Goal: Task Accomplishment & Management: Use online tool/utility

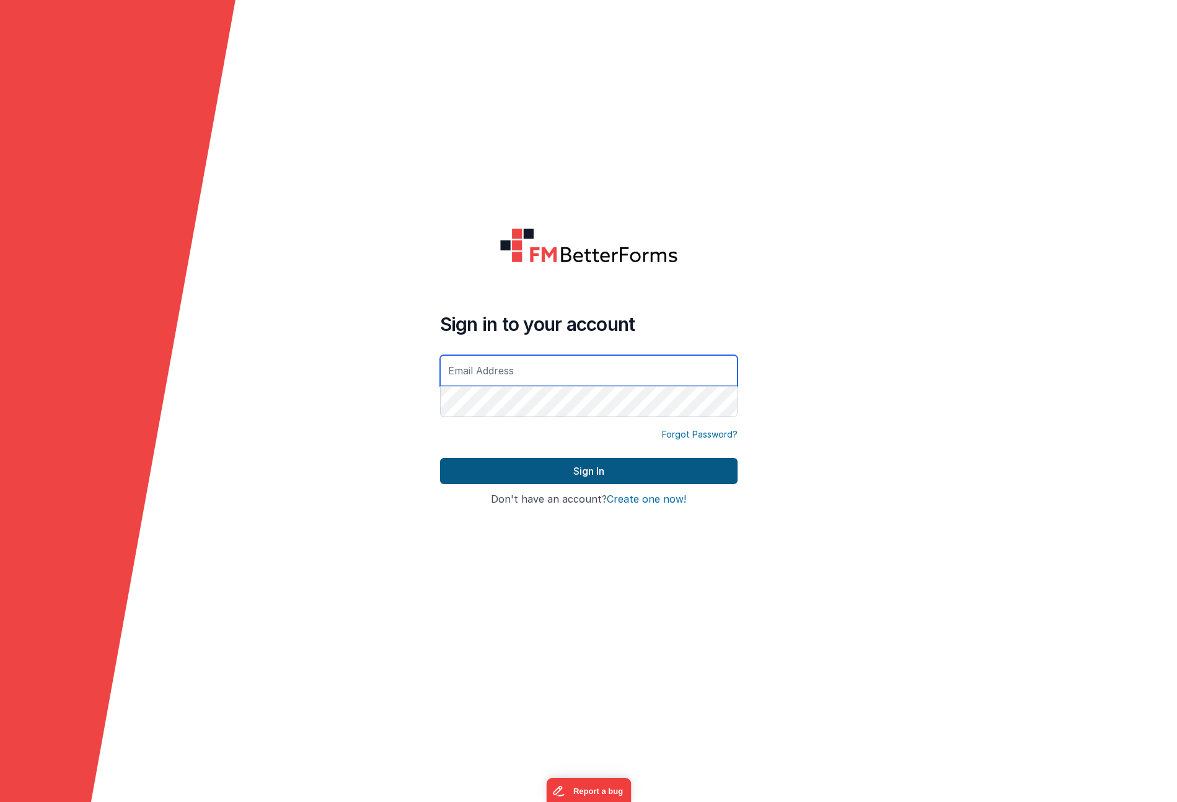
type input "[EMAIL_ADDRESS][DOMAIN_NAME]"
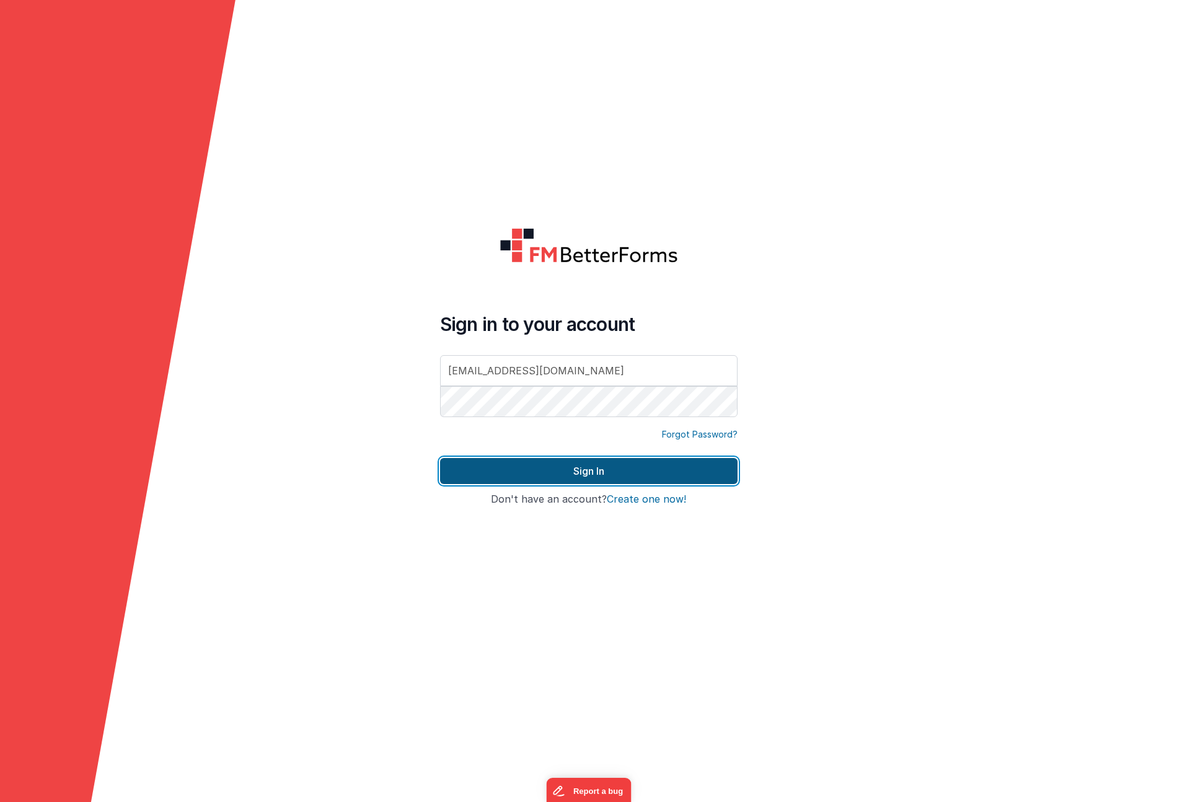
click at [596, 474] on button "Sign In" at bounding box center [588, 471] width 297 height 26
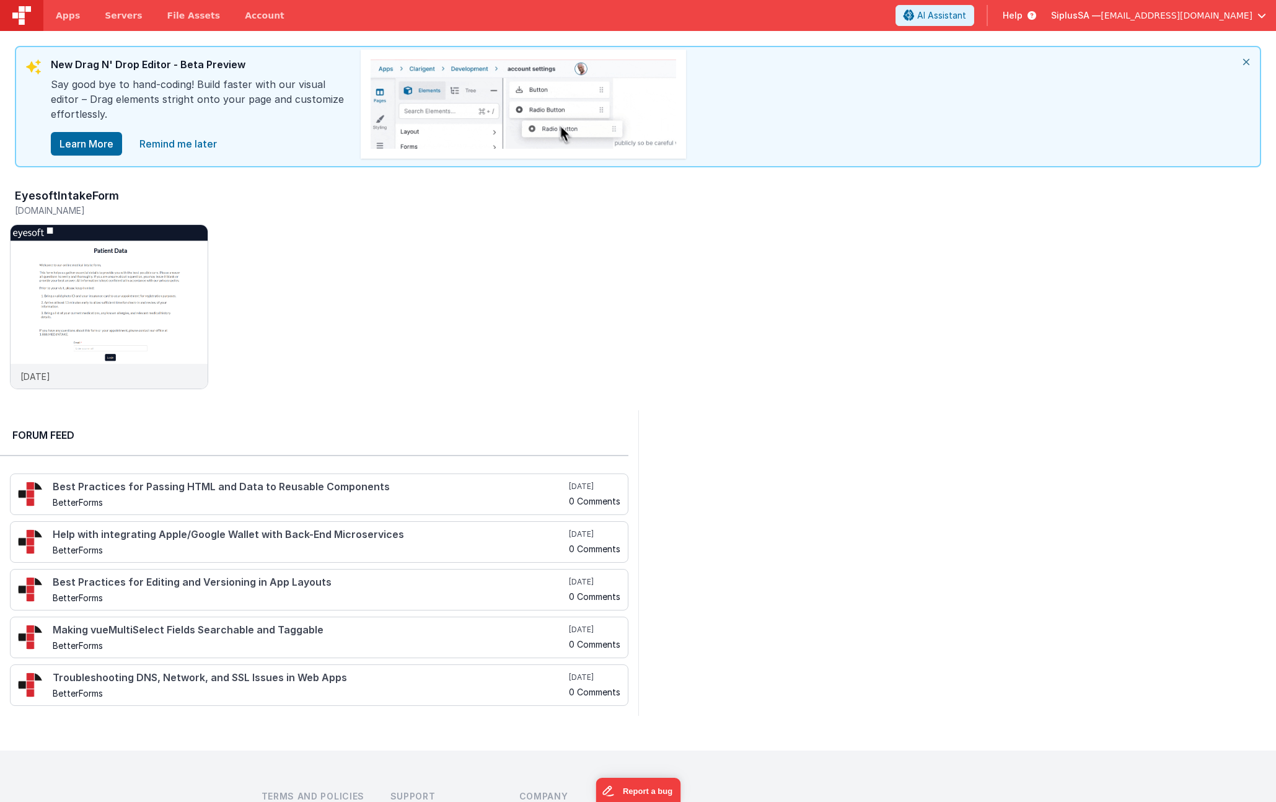
click at [1176, 61] on icon "close" at bounding box center [1246, 62] width 27 height 30
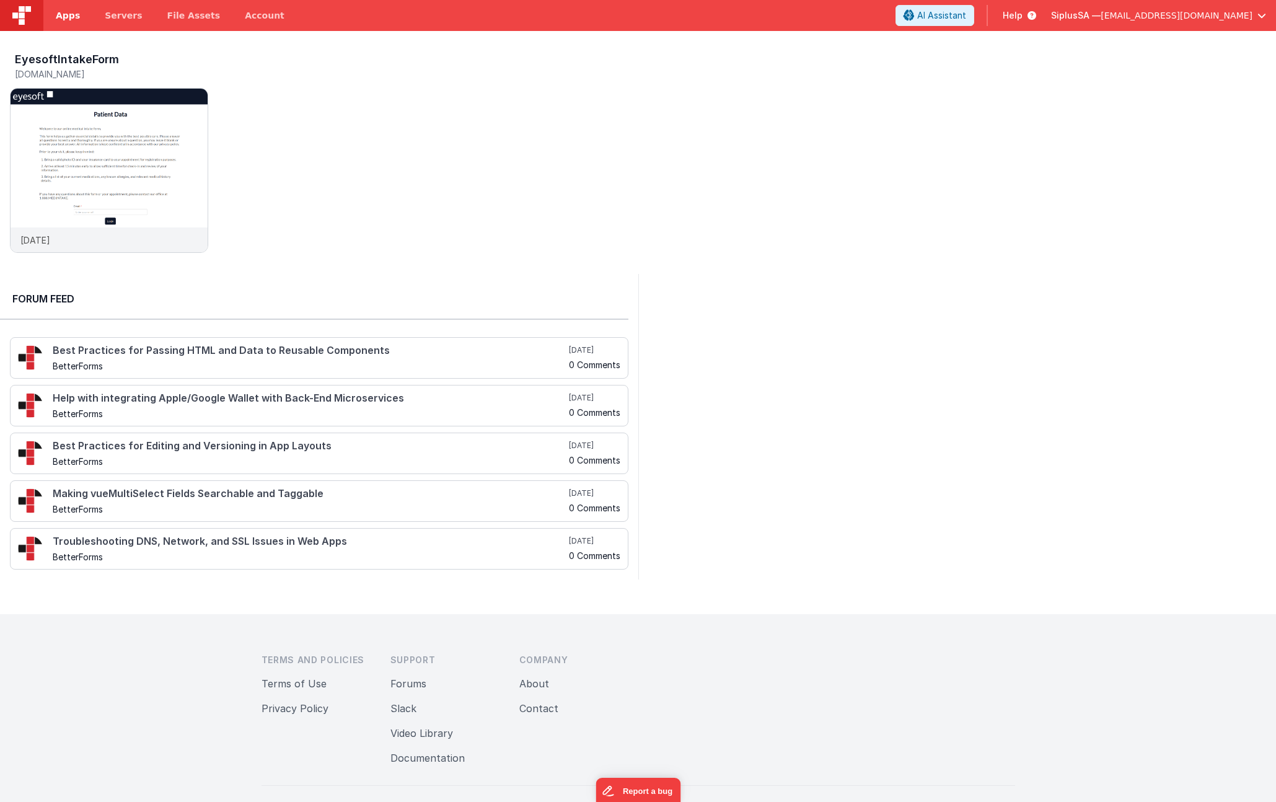
click at [77, 18] on link "Apps" at bounding box center [67, 15] width 49 height 31
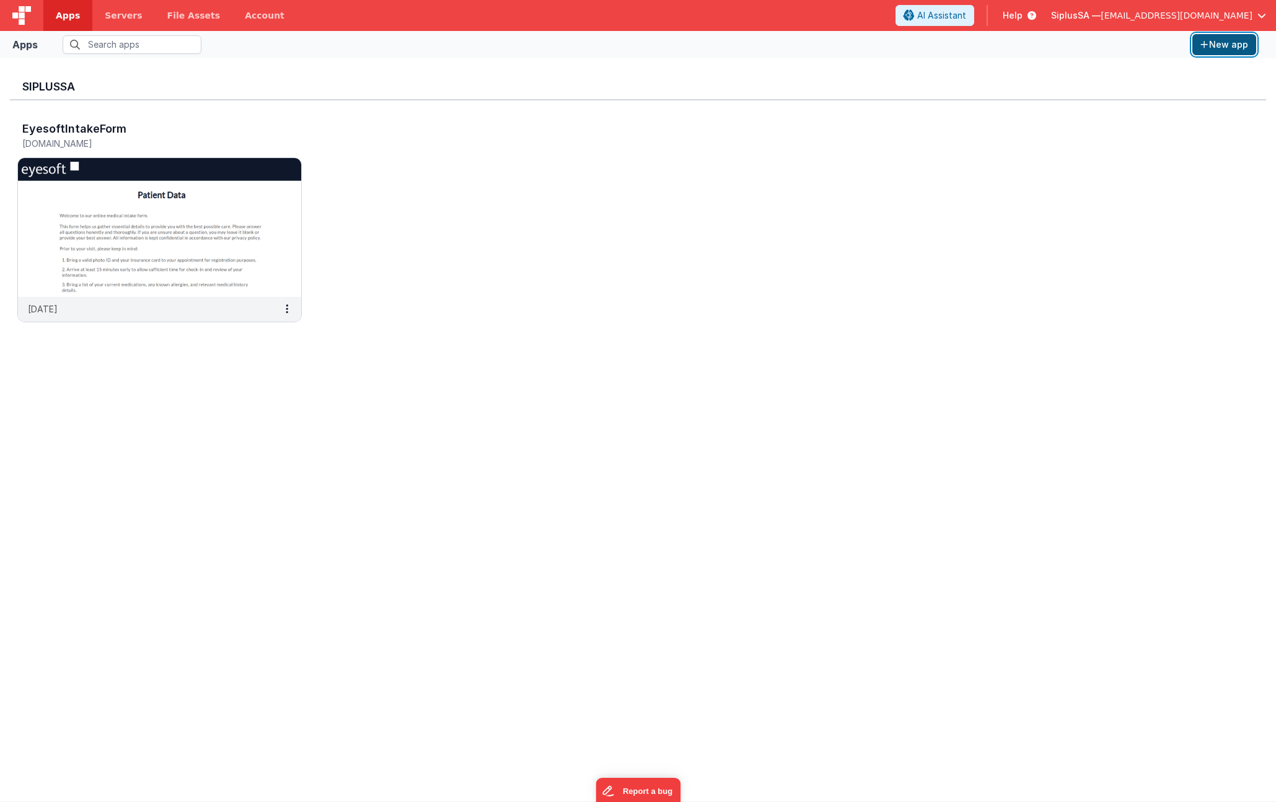
click at [1176, 46] on button "New app" at bounding box center [1224, 44] width 64 height 21
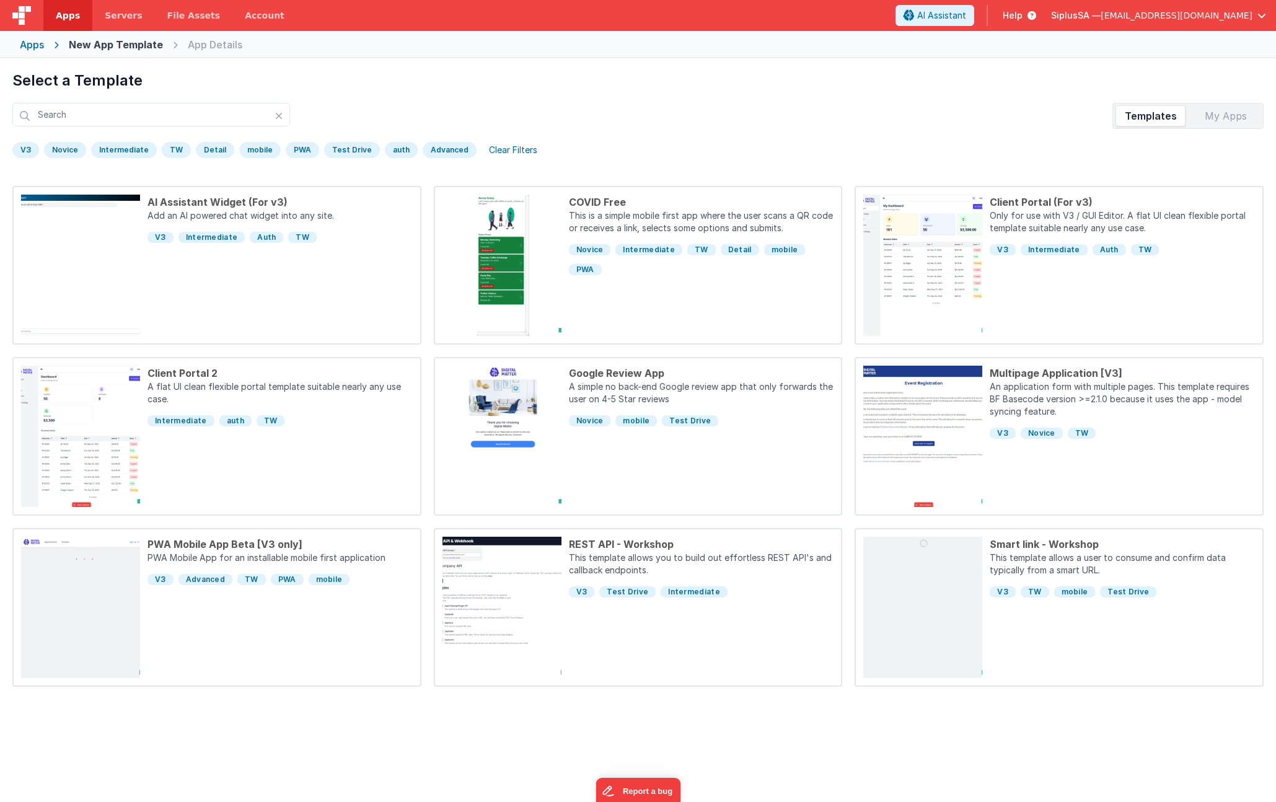
click at [31, 149] on div "V3" at bounding box center [25, 150] width 27 height 16
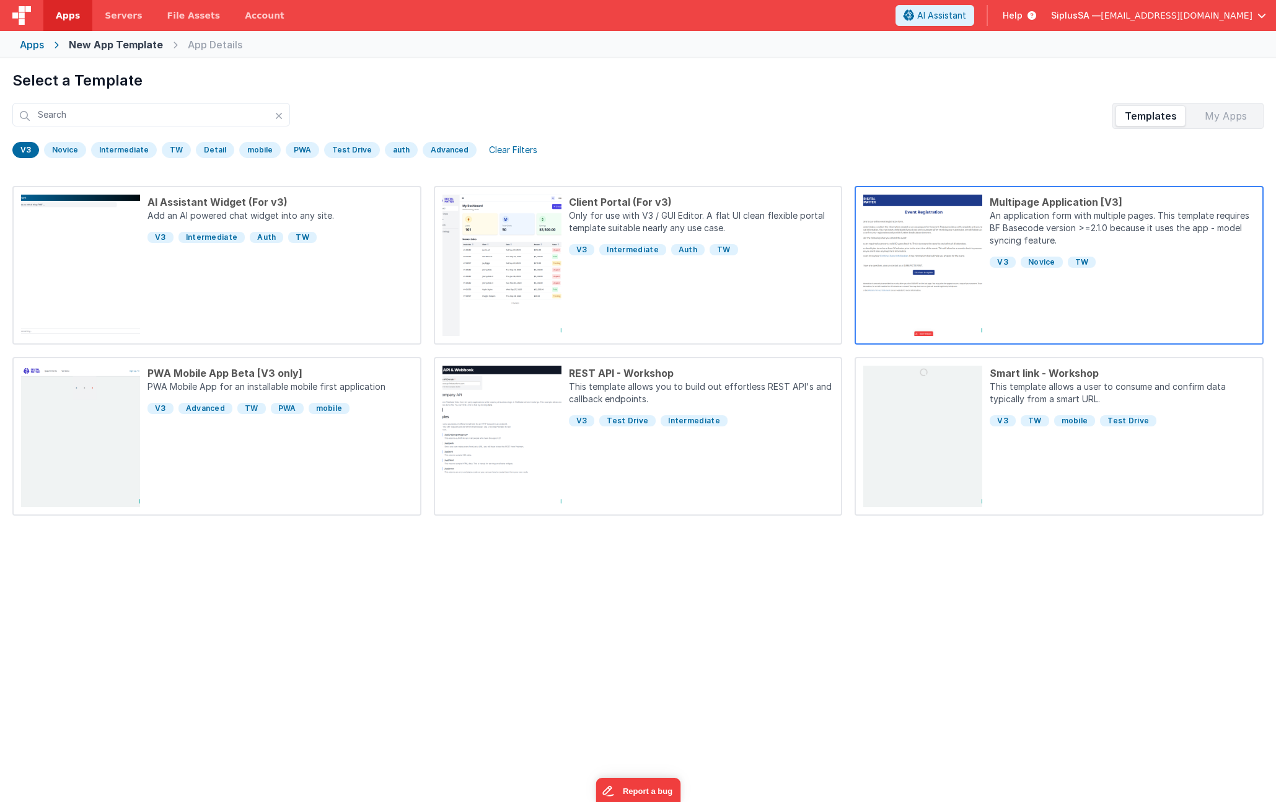
click at [1012, 303] on div "Multipage Application [V3] An application form with multiple pages.This templa…" at bounding box center [1118, 265] width 273 height 141
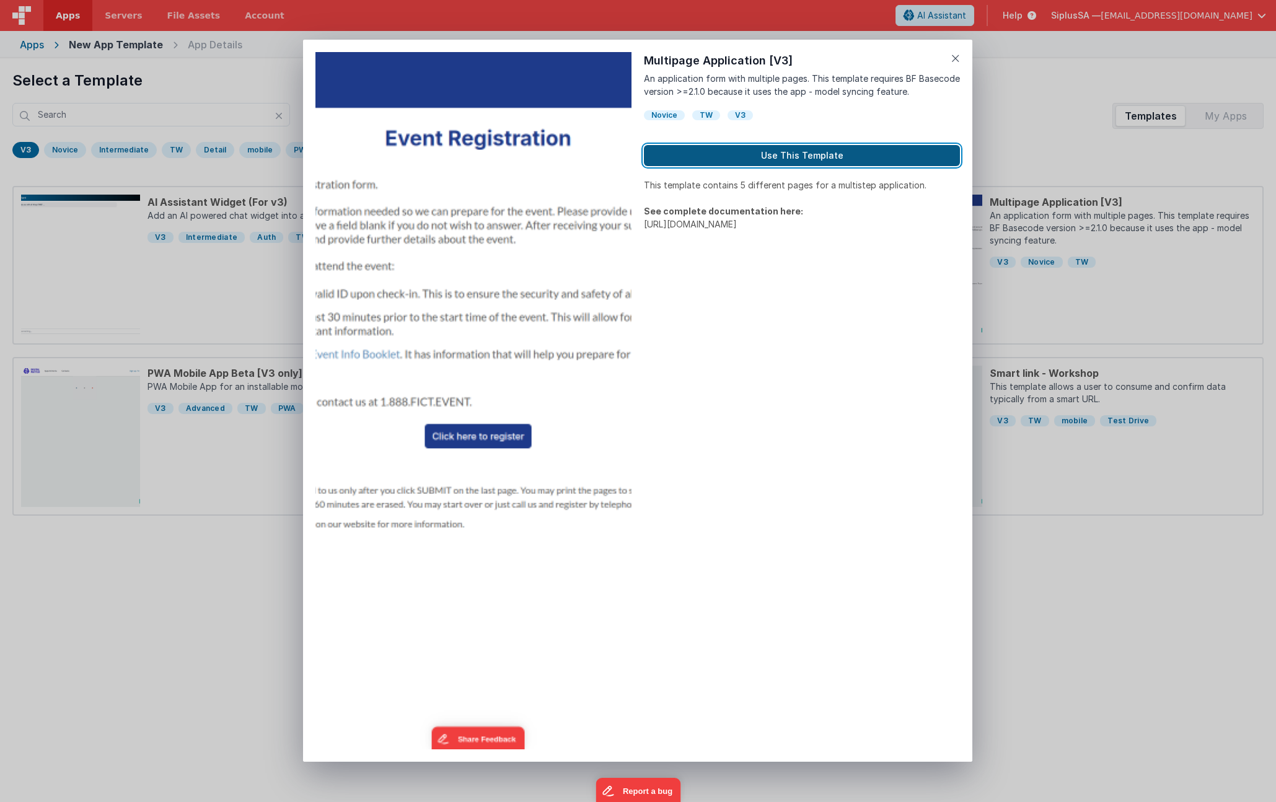
click at [821, 154] on button "Use This Template" at bounding box center [802, 155] width 316 height 21
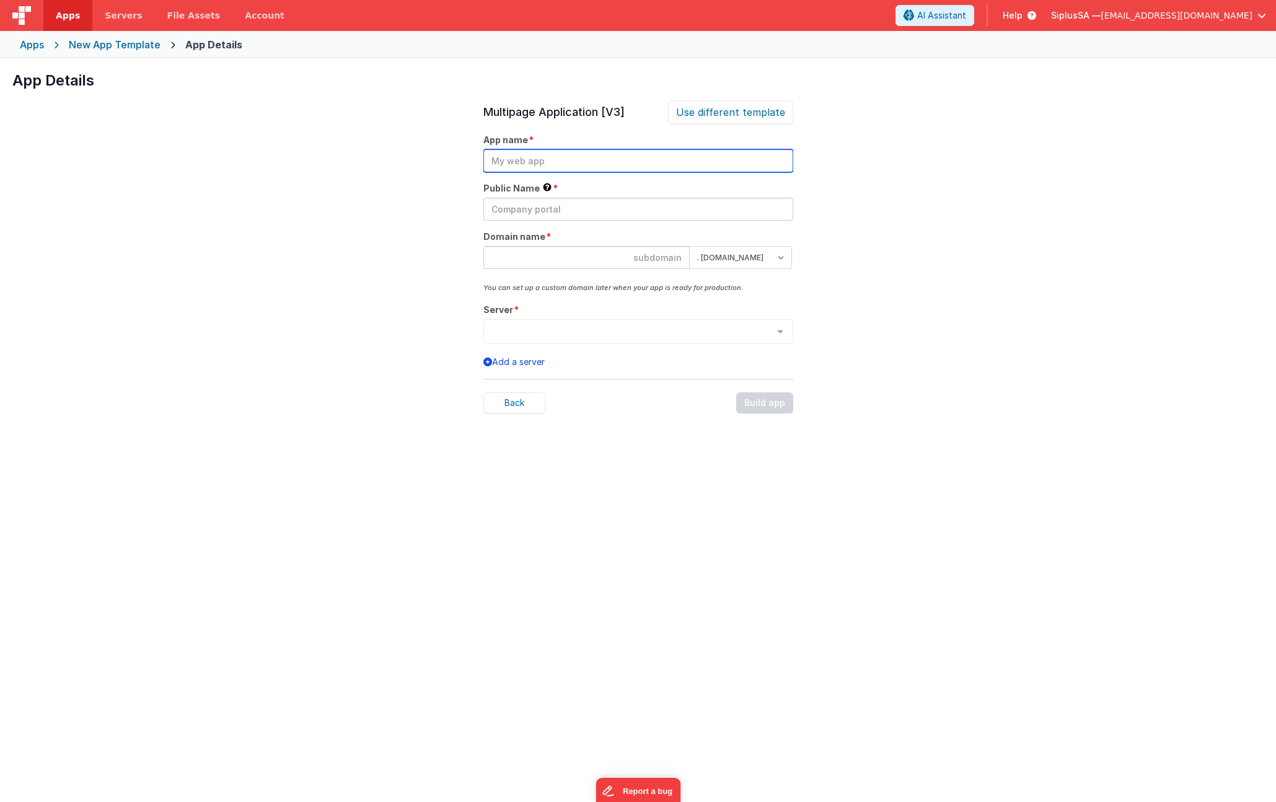
click at [609, 159] on input "text" at bounding box center [638, 160] width 310 height 23
type input "SiplusManage"
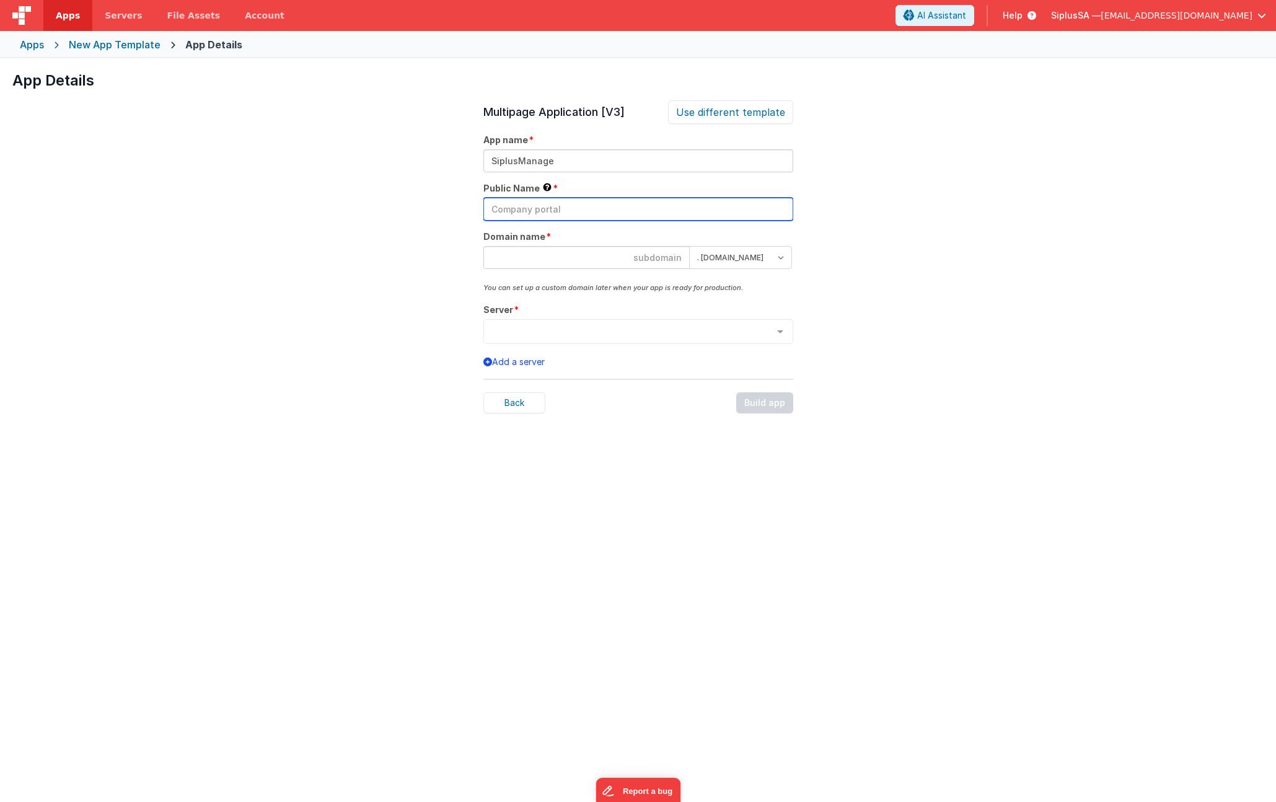
click at [618, 205] on input "text" at bounding box center [638, 209] width 310 height 23
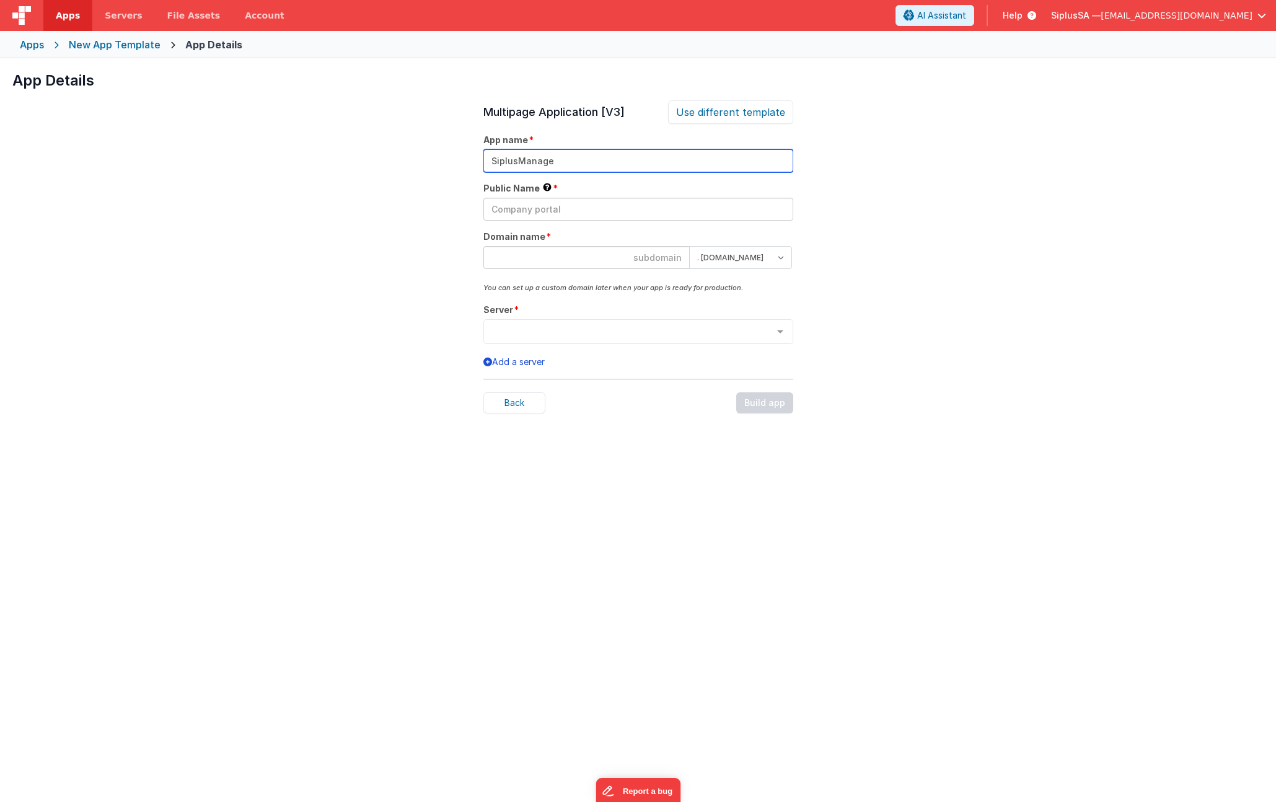
click at [591, 159] on input "SiplusManage" at bounding box center [638, 160] width 310 height 23
drag, startPoint x: 589, startPoint y: 162, endPoint x: 482, endPoint y: 154, distance: 107.6
click at [482, 154] on div "App Details Preview AI Assistant Widget (For v3) Add an AI powered chat widget …" at bounding box center [638, 459] width 1276 height 802
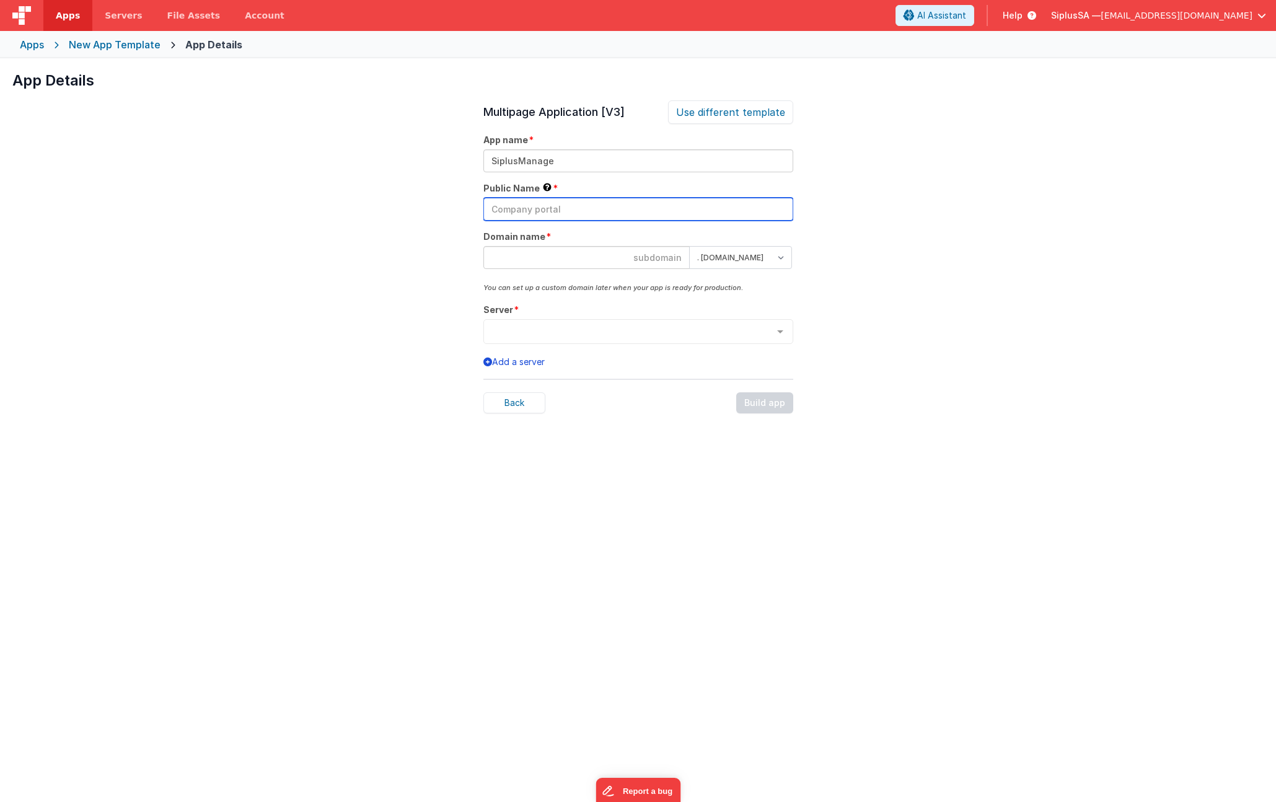
click at [591, 211] on input "text" at bounding box center [638, 209] width 310 height 23
paste input "SiplusManage"
type input "SiplusManage"
click at [643, 264] on input at bounding box center [586, 257] width 206 height 23
paste input "SiplusManage"
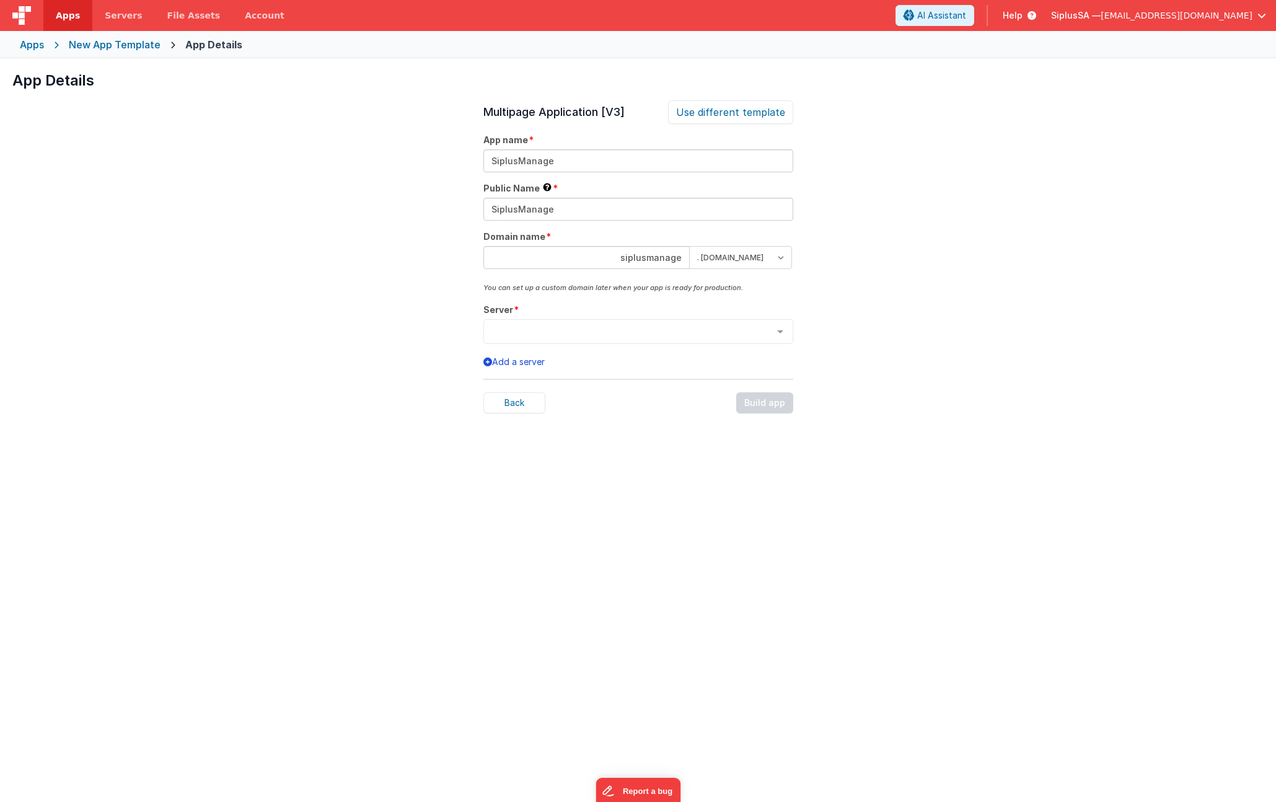
type input "siplusmanage"
click at [824, 293] on div "App Details Preview AI Assistant Widget (For v3) Add an AI powered chat widget …" at bounding box center [638, 459] width 1276 height 802
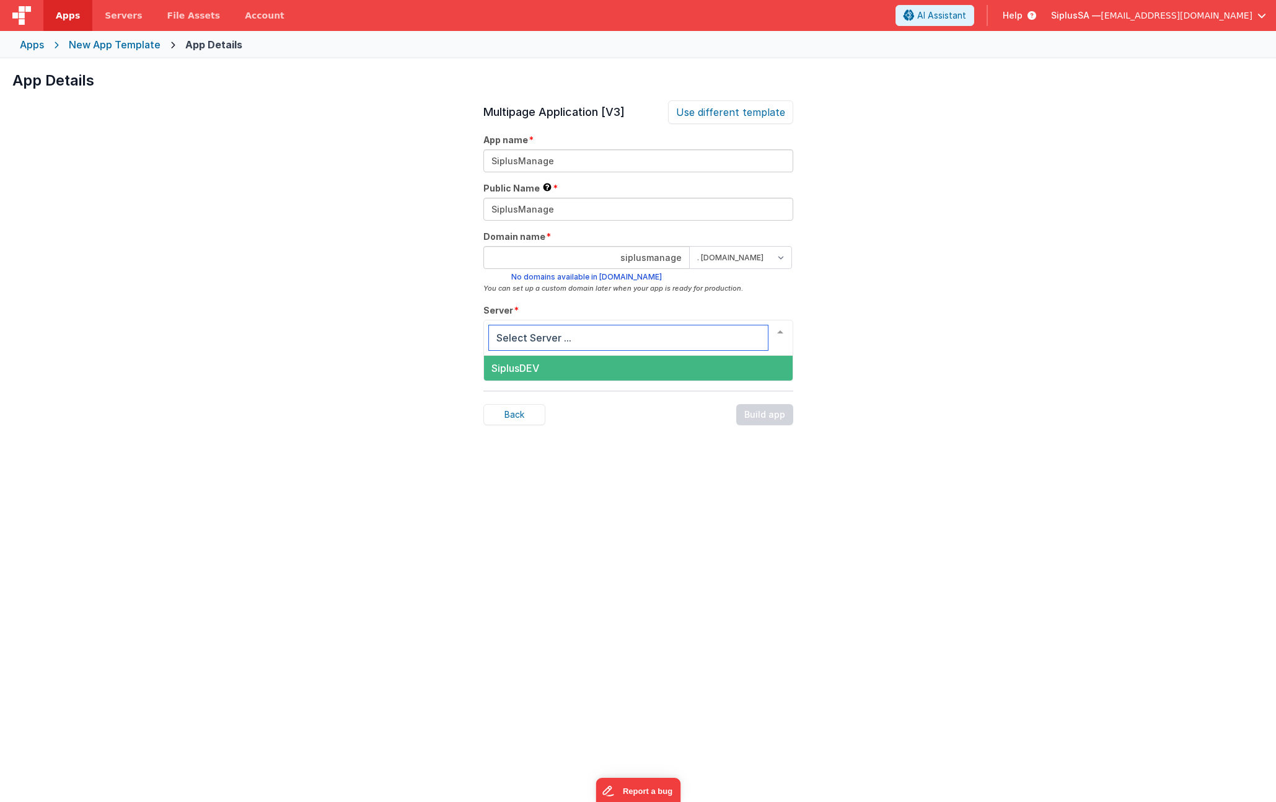
click at [619, 364] on span "SiplusDEV" at bounding box center [638, 368] width 309 height 25
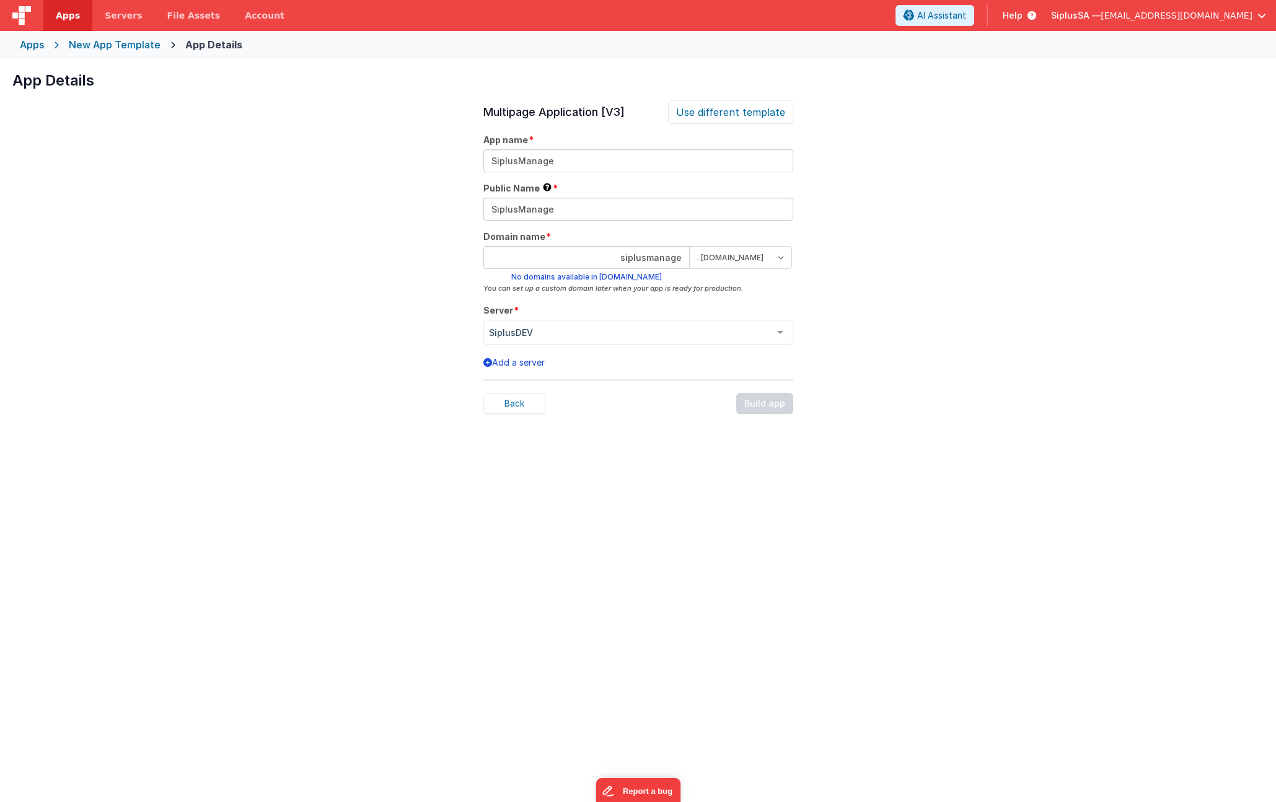
click at [711, 411] on div "Back Build app" at bounding box center [638, 403] width 310 height 21
click at [623, 341] on div "SiplusDEV" at bounding box center [638, 332] width 310 height 25
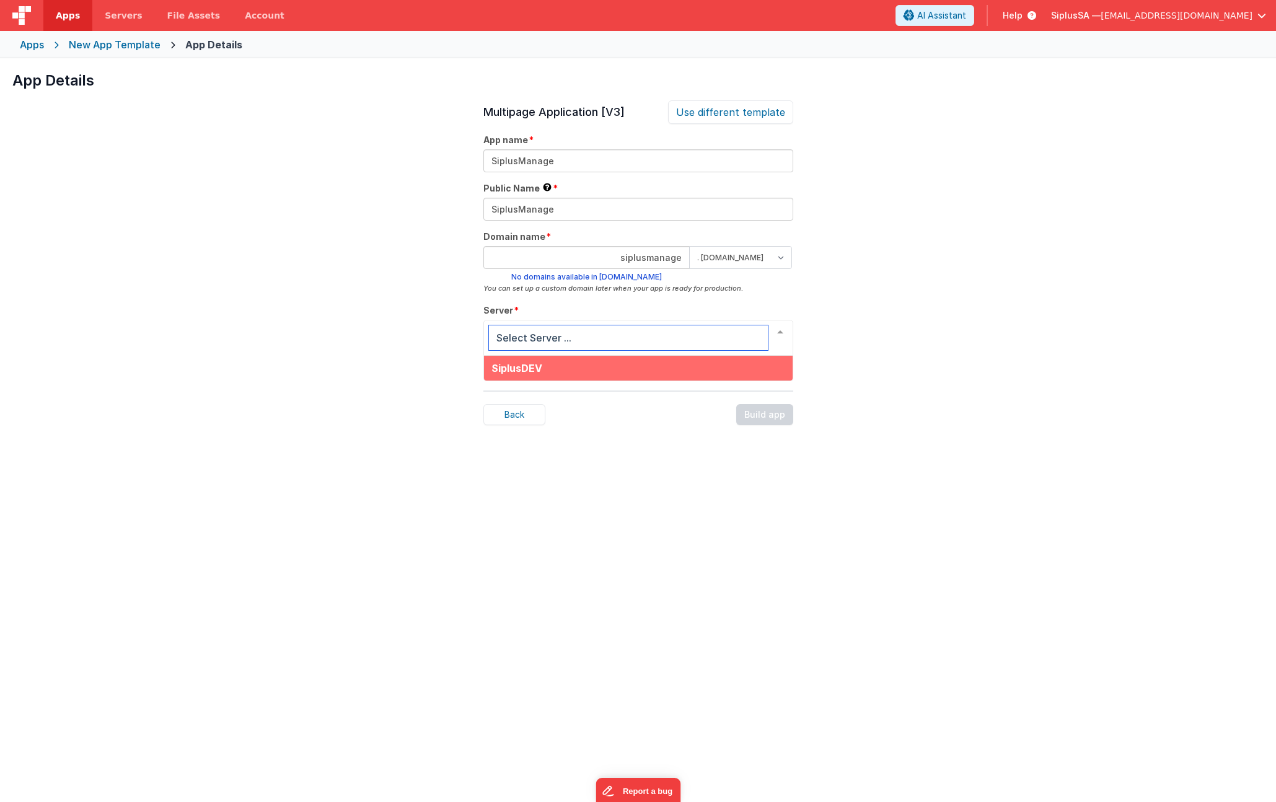
click at [568, 371] on span "SiplusDEV" at bounding box center [638, 368] width 309 height 25
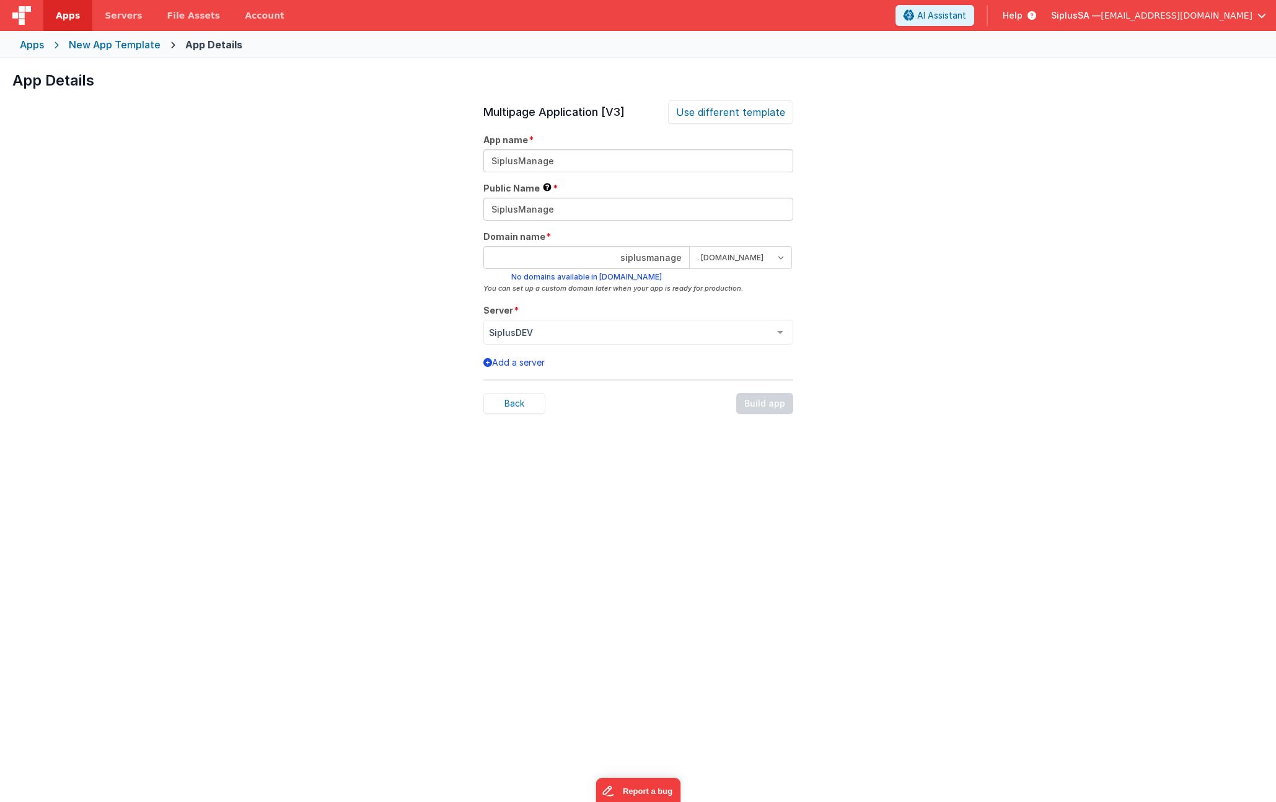
click at [791, 407] on div "Back Build app" at bounding box center [638, 403] width 310 height 21
click at [719, 260] on select ". [DOMAIN_NAME] . [DOMAIN_NAME]" at bounding box center [740, 257] width 103 height 23
select select "[DOMAIN_NAME]"
click at [689, 246] on select ". [DOMAIN_NAME] . [DOMAIN_NAME]" at bounding box center [740, 257] width 103 height 23
click at [769, 408] on div "Build app" at bounding box center [764, 403] width 57 height 21
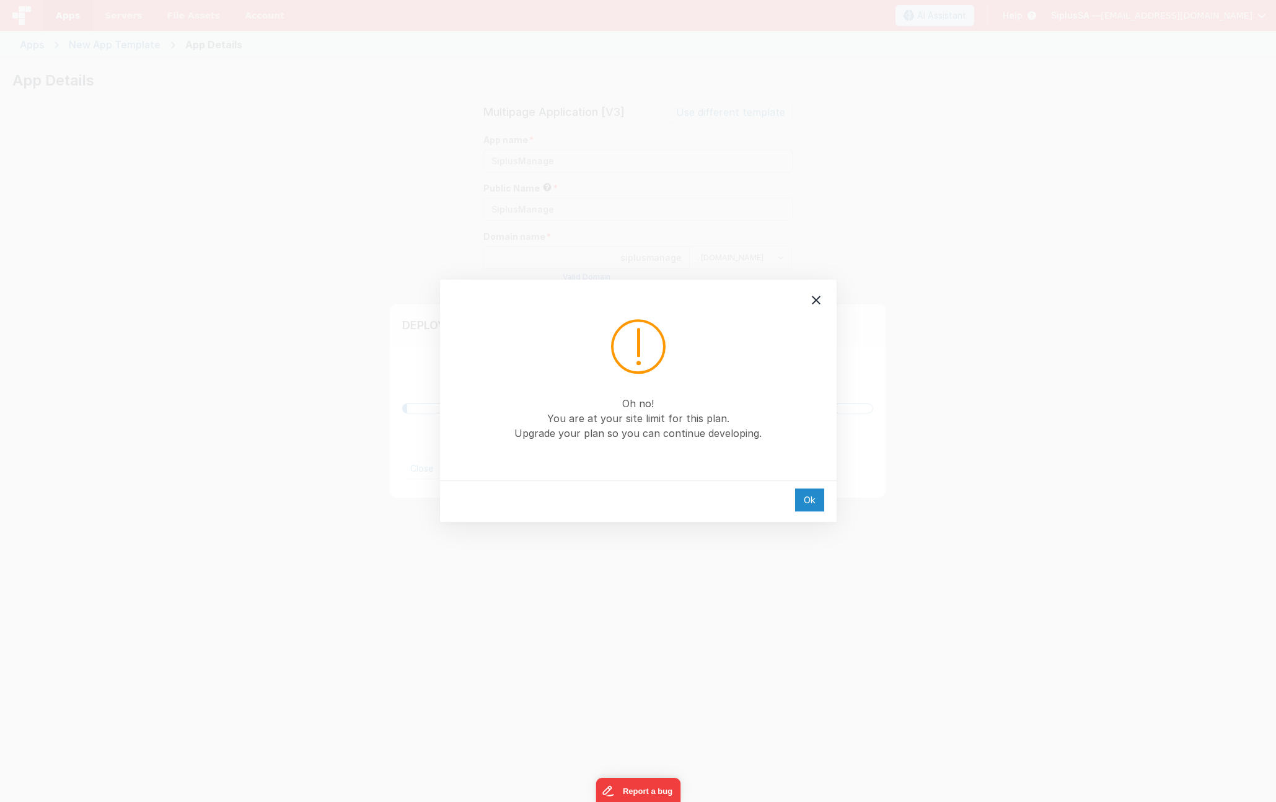
click at [811, 498] on div "Ok" at bounding box center [809, 499] width 29 height 23
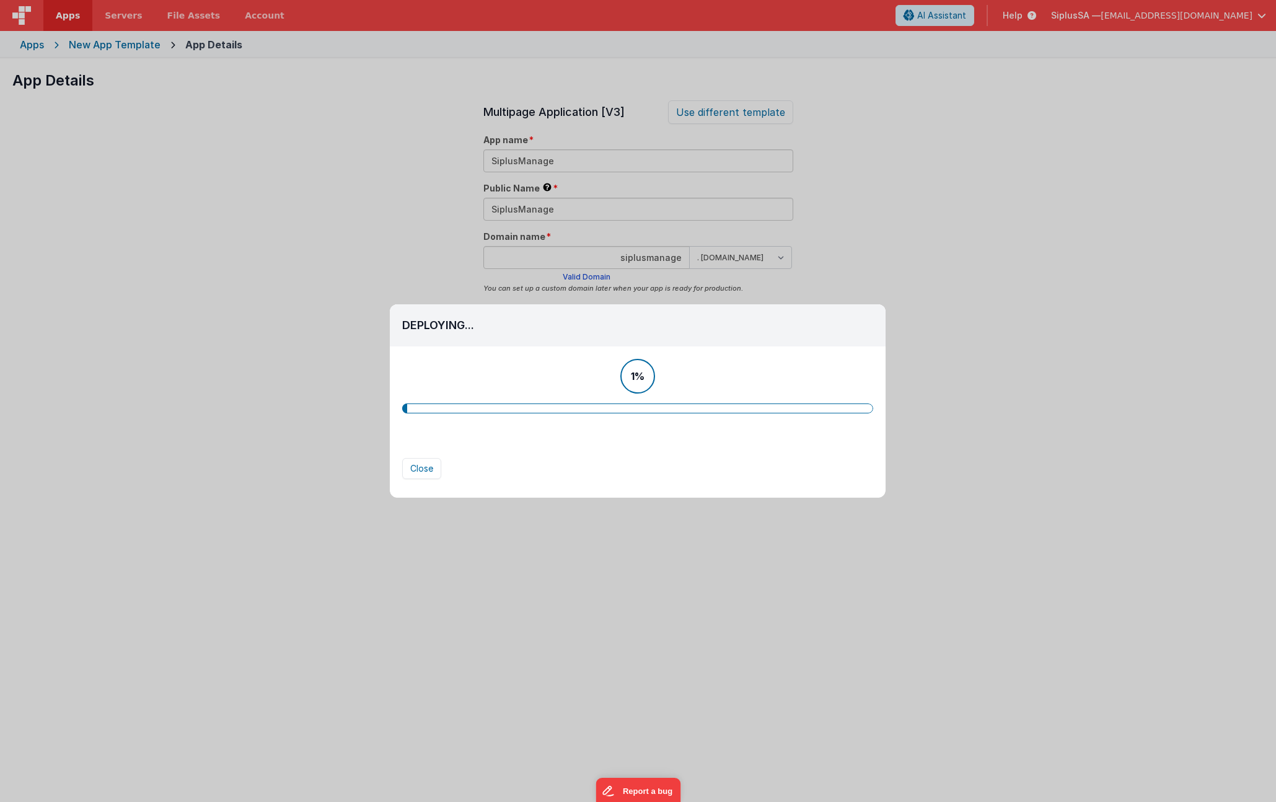
click at [594, 373] on div "1%" at bounding box center [637, 376] width 471 height 35
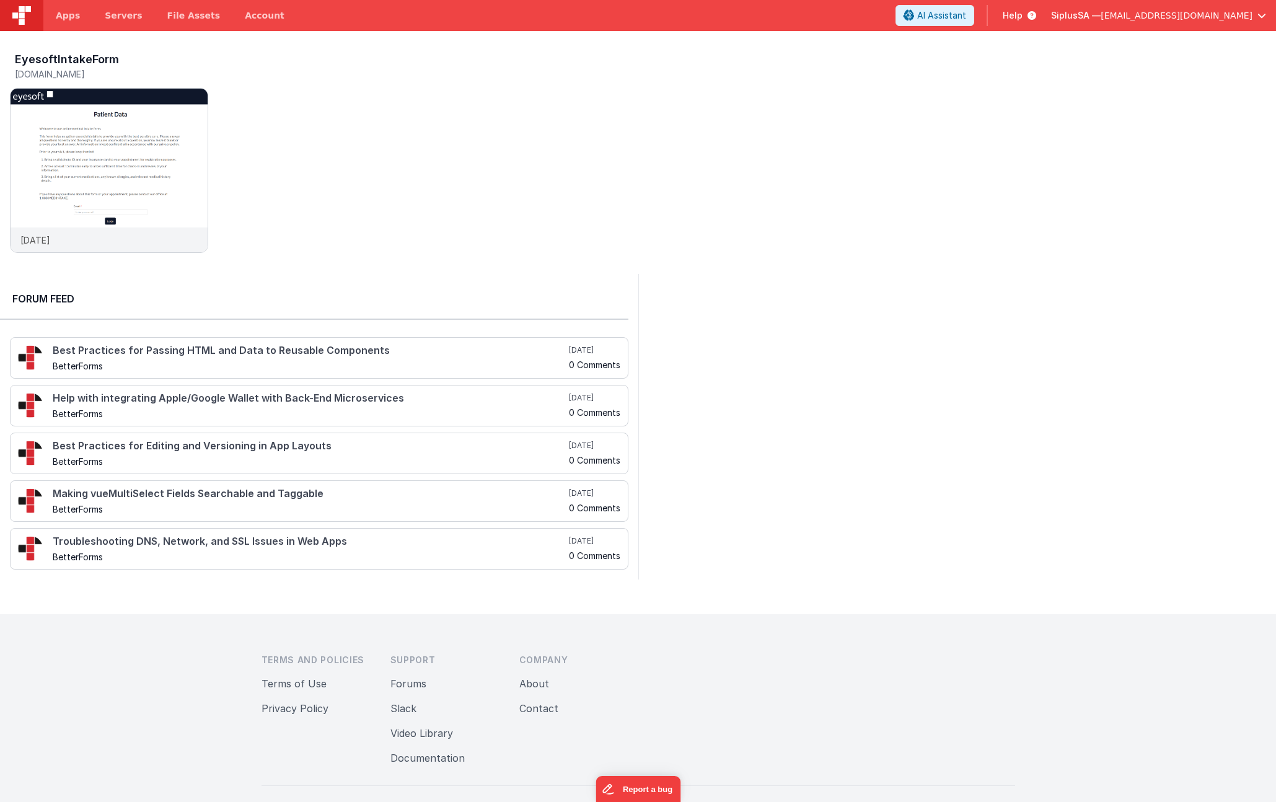
click at [1198, 22] on div "SiplusSA — siplussa@gmail.com" at bounding box center [1158, 15] width 215 height 21
click at [250, 20] on link "Account" at bounding box center [264, 15] width 64 height 31
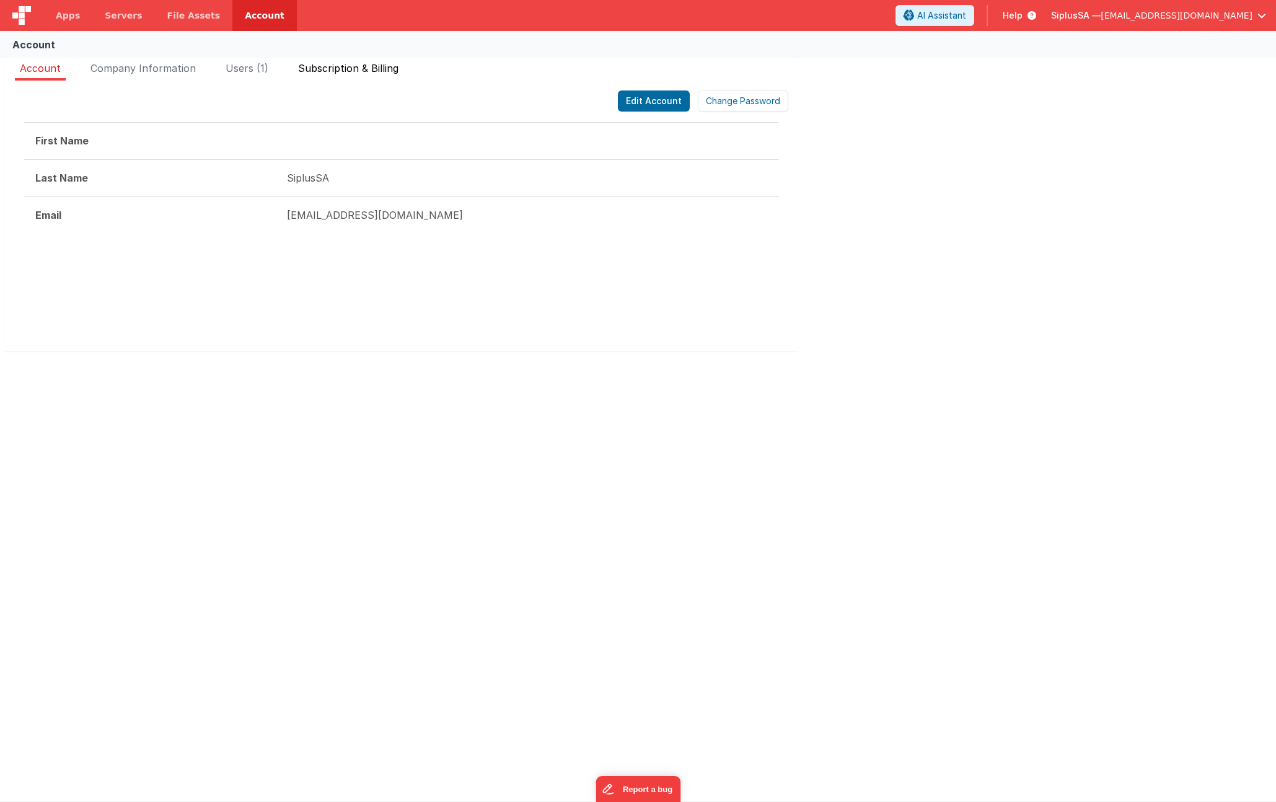
click at [323, 66] on span "Subscription & Billing" at bounding box center [348, 68] width 100 height 12
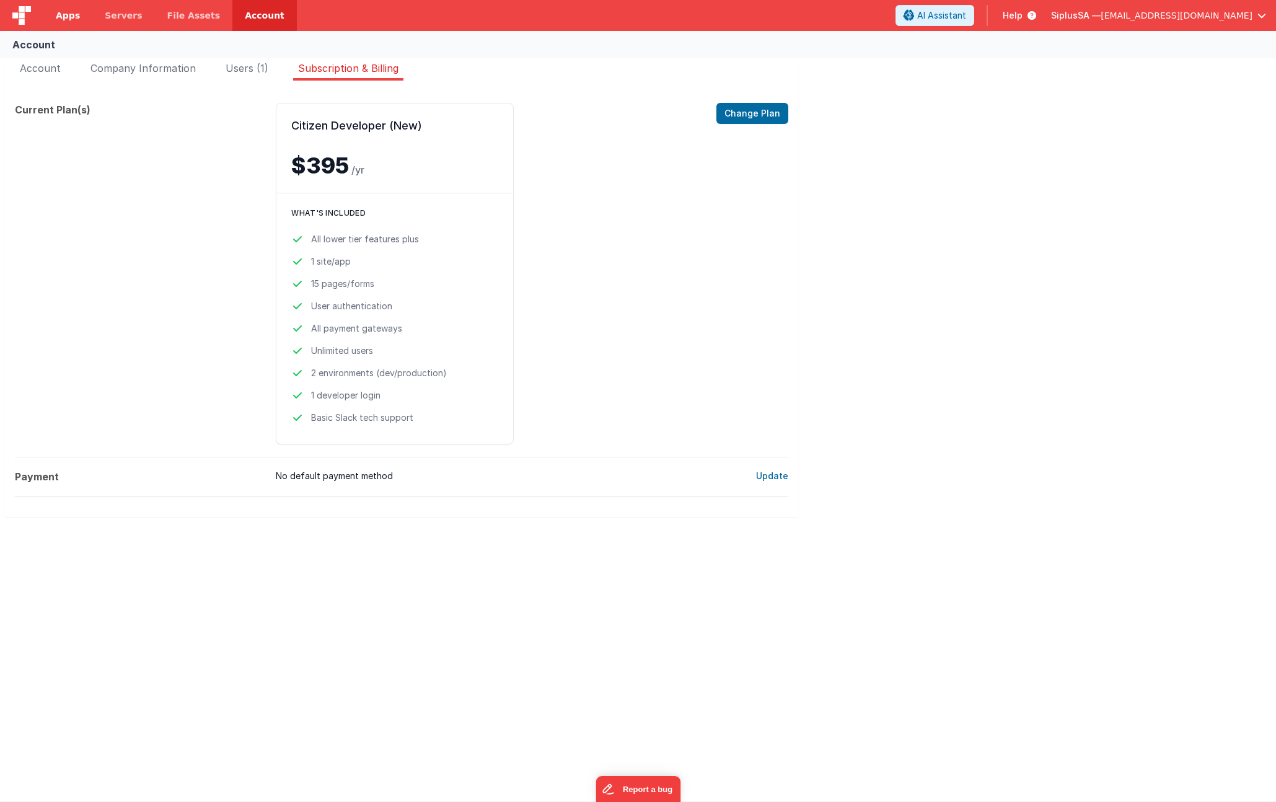
click at [62, 17] on span "Apps" at bounding box center [68, 15] width 24 height 12
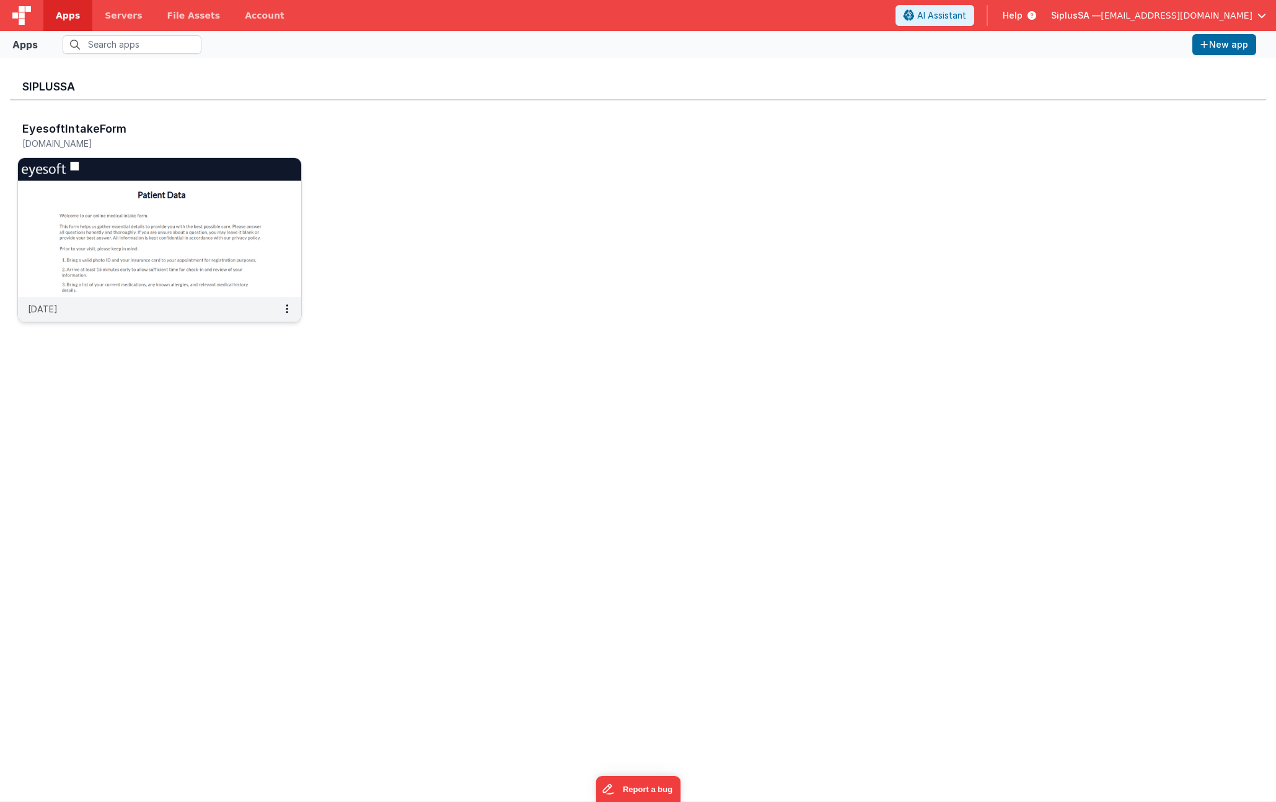
click at [156, 206] on img at bounding box center [159, 227] width 283 height 139
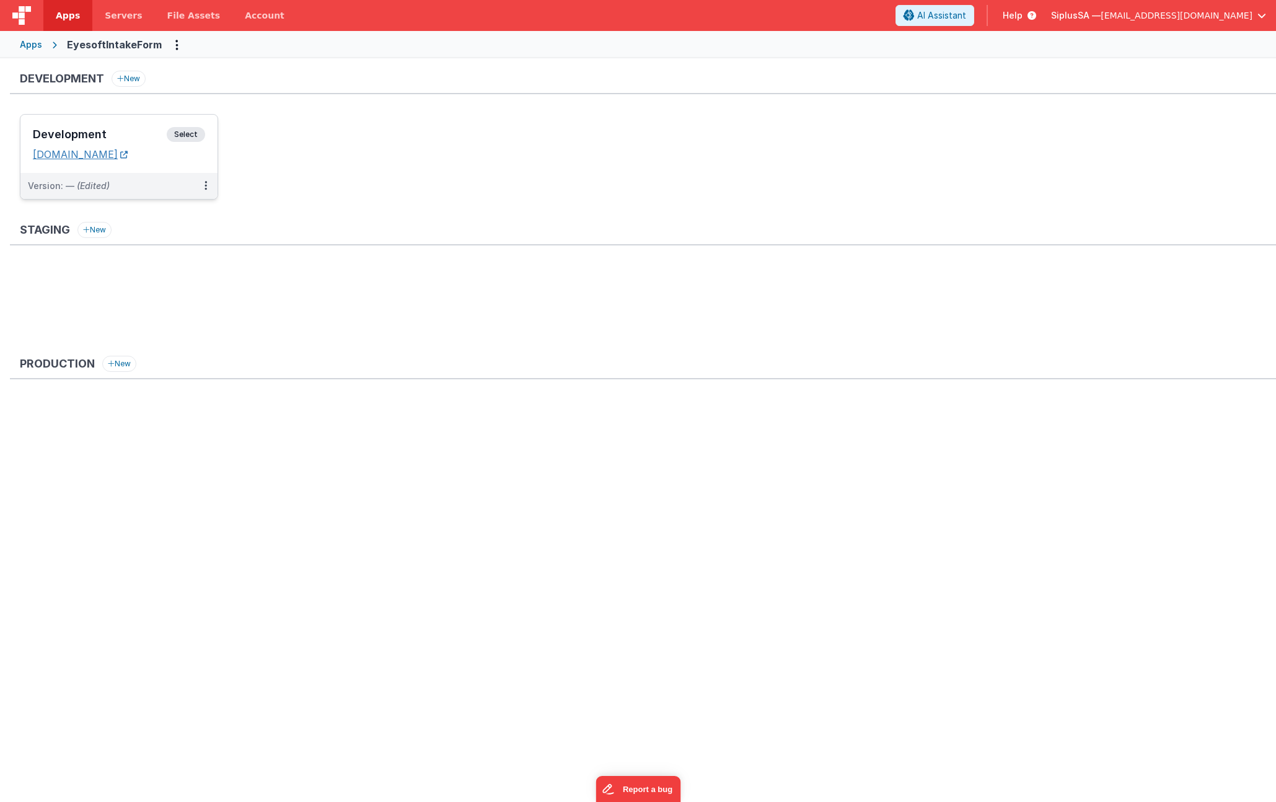
click at [128, 156] on link "[DOMAIN_NAME]" at bounding box center [80, 154] width 95 height 12
click at [203, 187] on button at bounding box center [206, 186] width 24 height 26
click at [186, 121] on div at bounding box center [638, 401] width 1276 height 802
click at [200, 134] on span "Select" at bounding box center [186, 134] width 38 height 15
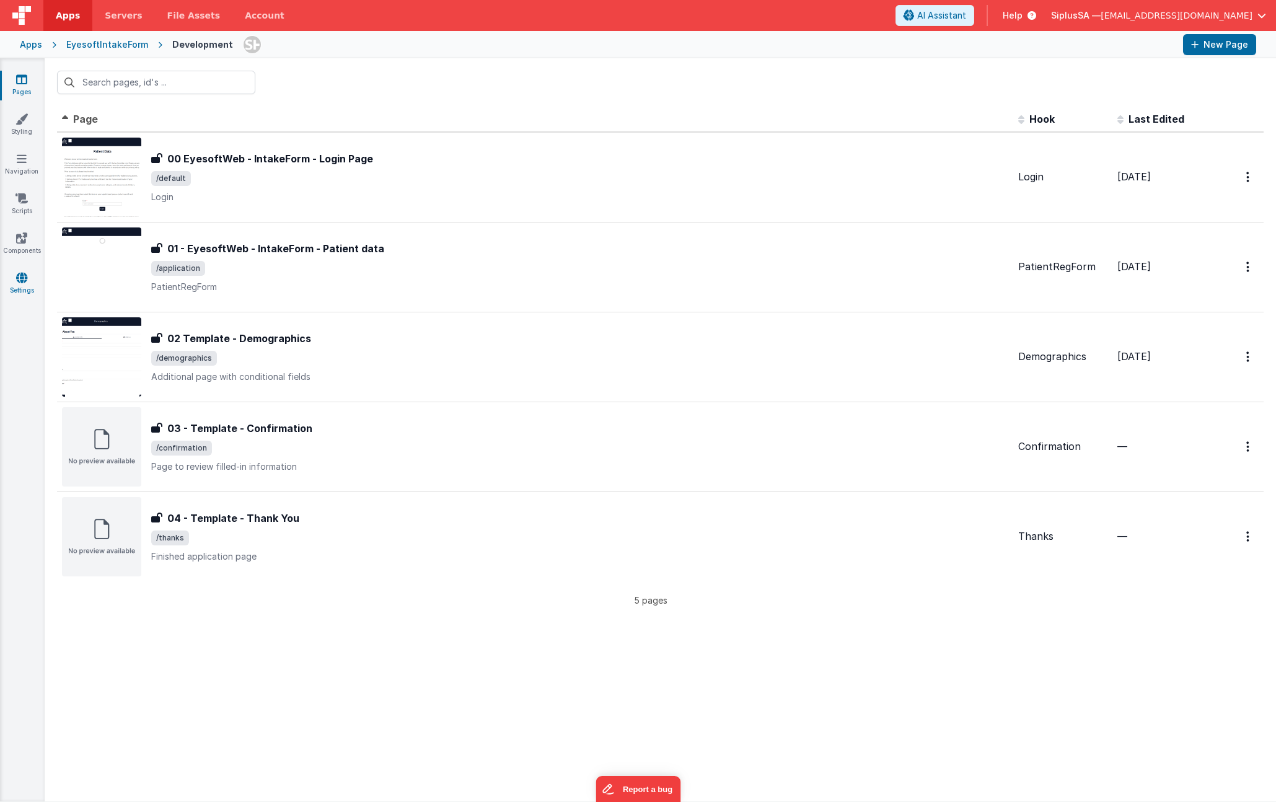
click at [12, 277] on link "Settings" at bounding box center [21, 283] width 45 height 25
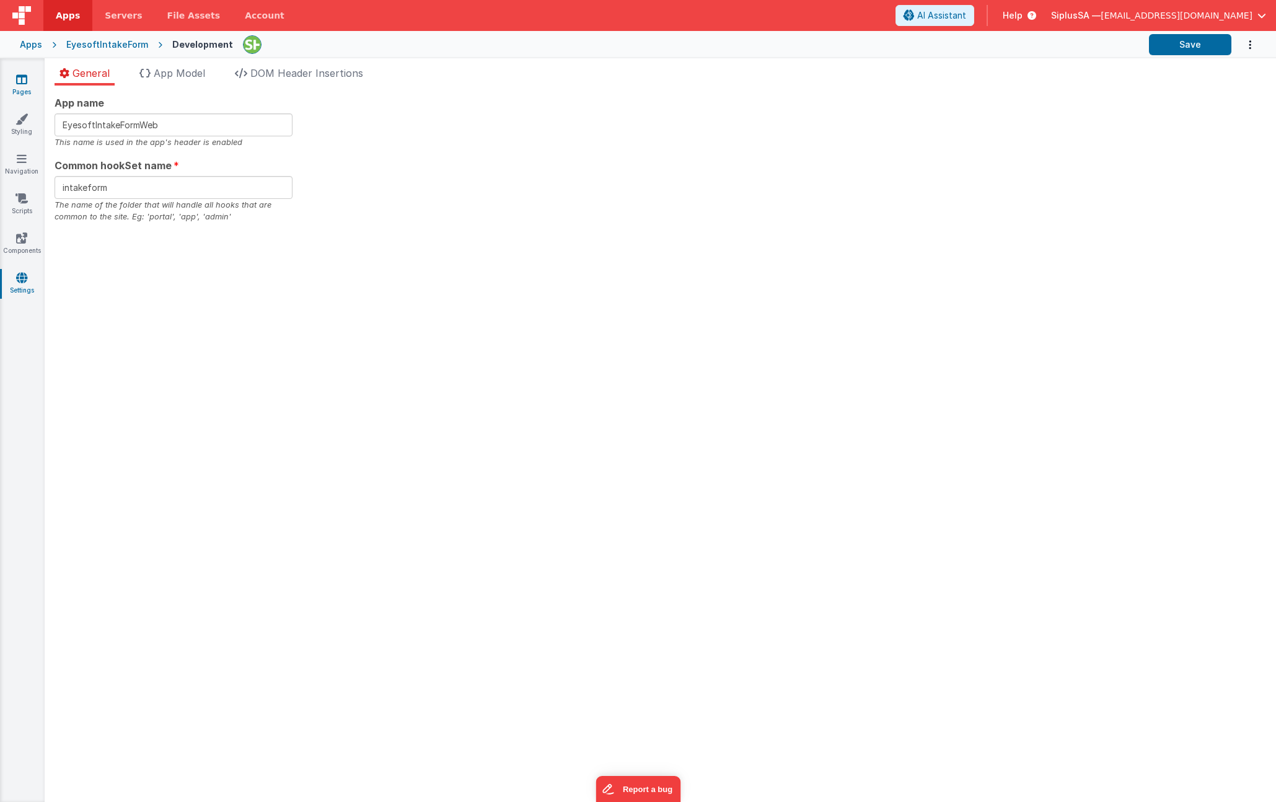
click at [27, 82] on link "Pages" at bounding box center [21, 85] width 45 height 25
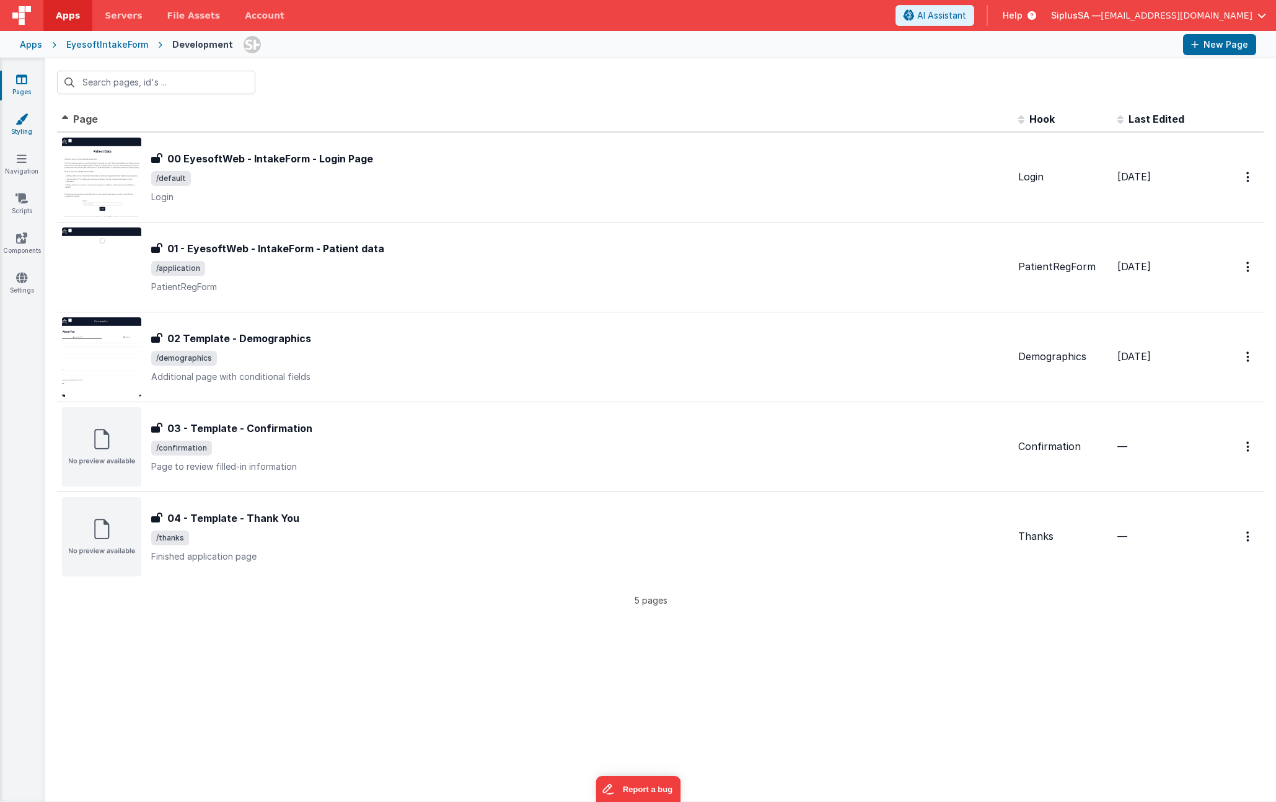
click at [24, 130] on link "Styling" at bounding box center [21, 125] width 45 height 25
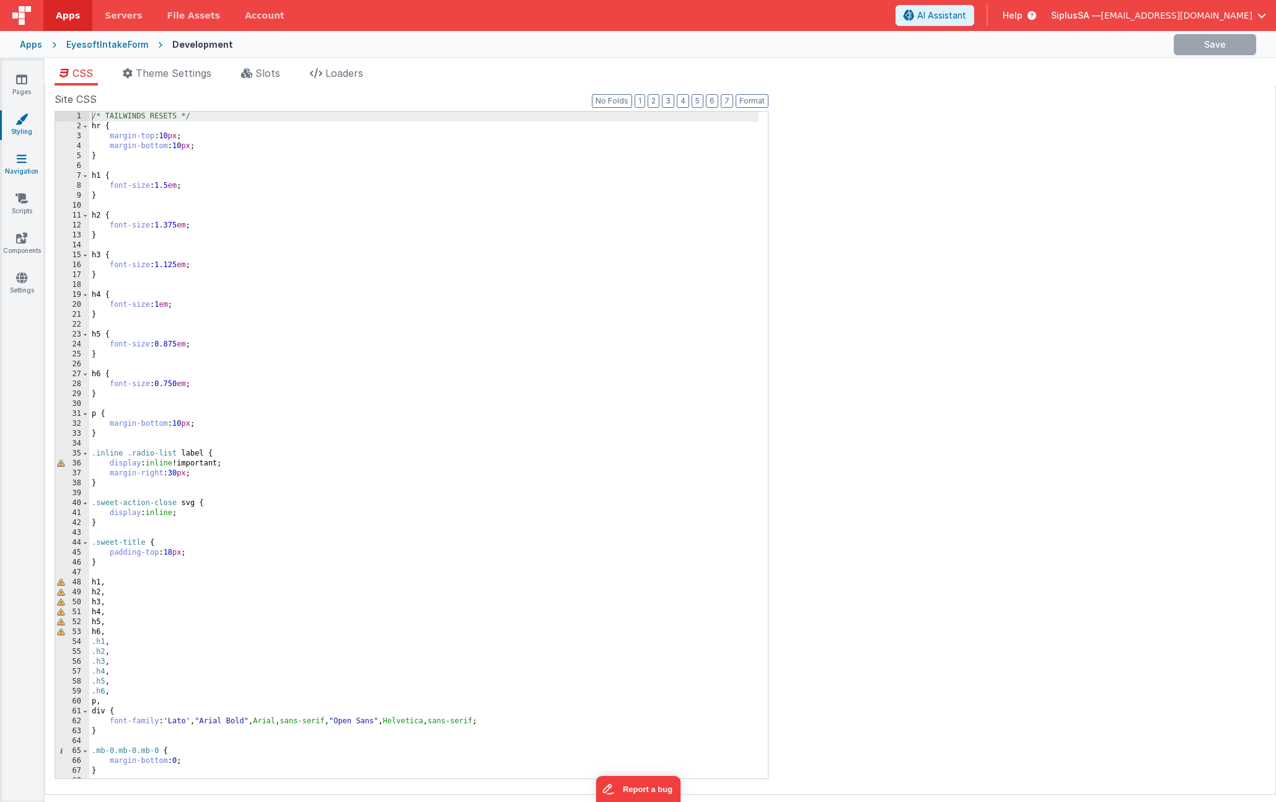
click at [26, 167] on link "Navigation" at bounding box center [21, 164] width 45 height 25
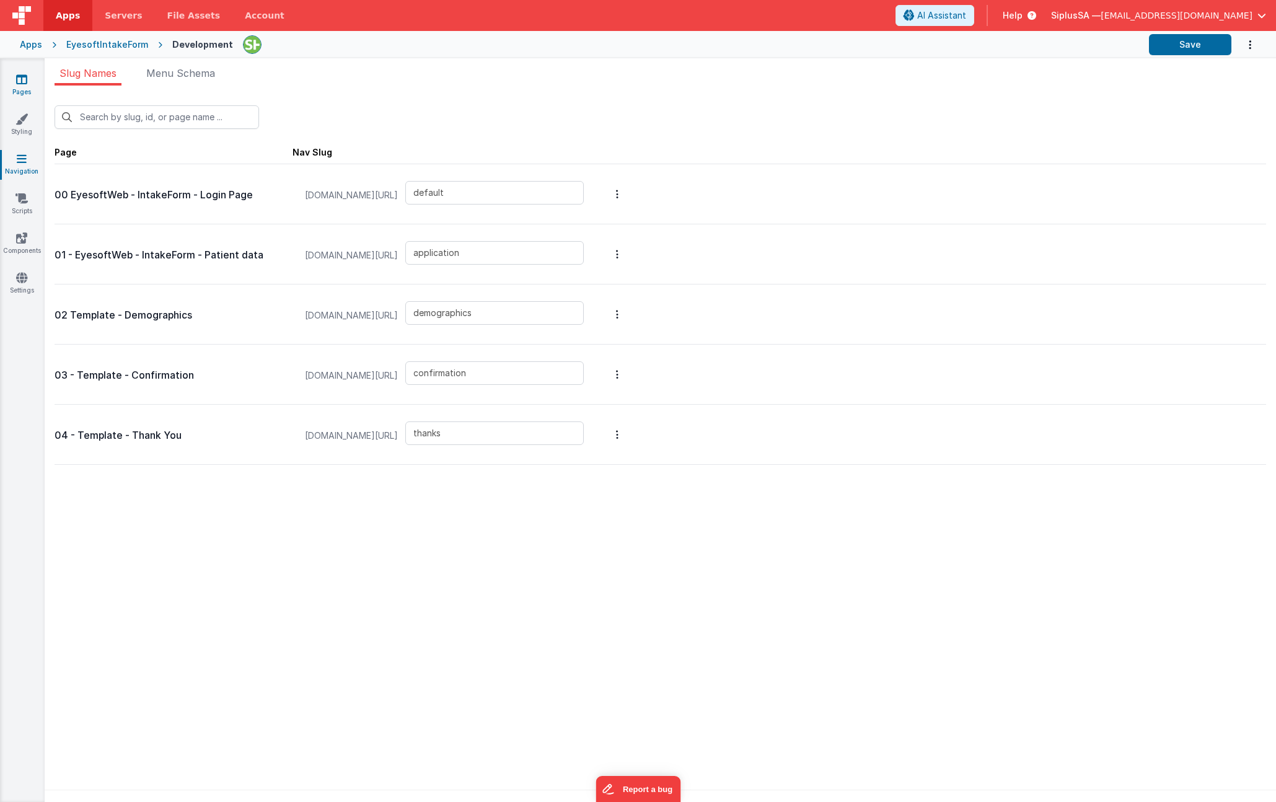
click at [27, 87] on link "Pages" at bounding box center [21, 85] width 45 height 25
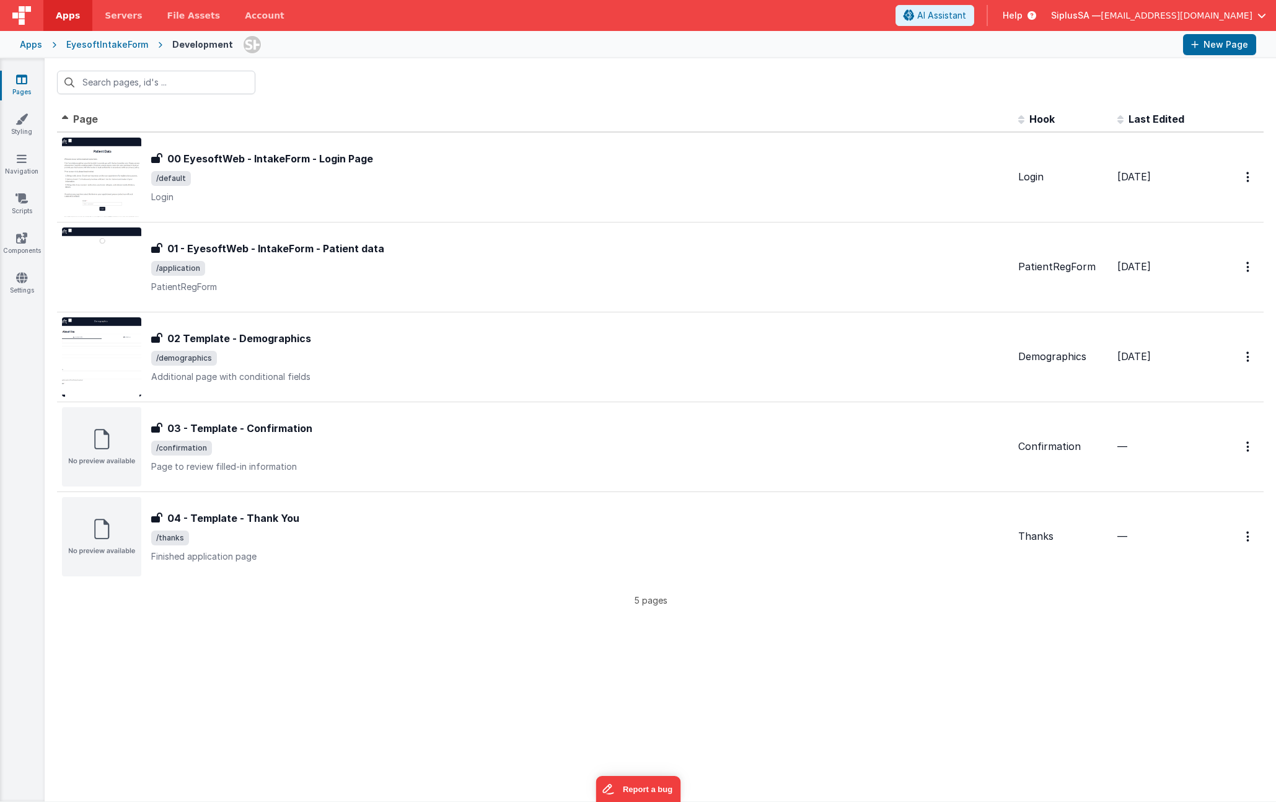
click at [95, 41] on div "EyesoftIntakeForm" at bounding box center [107, 44] width 82 height 12
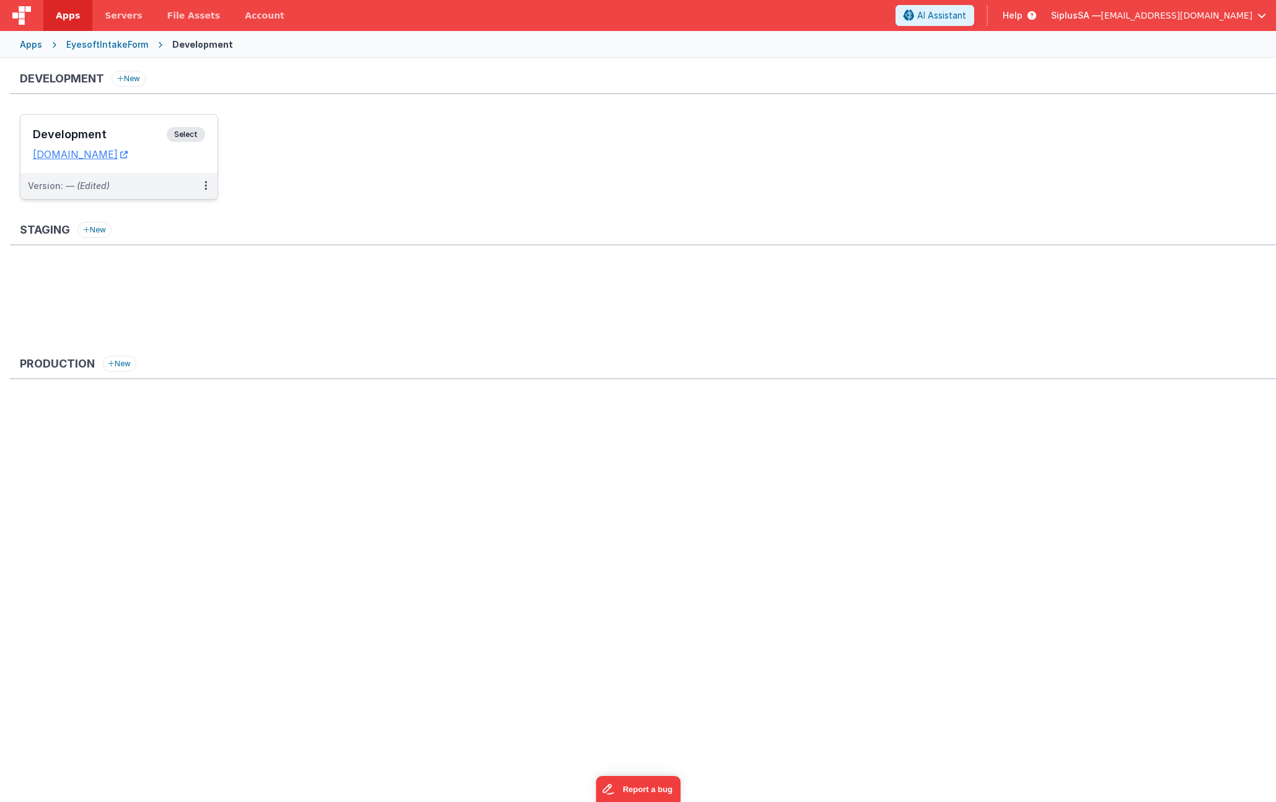
click at [183, 131] on span "Select" at bounding box center [186, 134] width 38 height 15
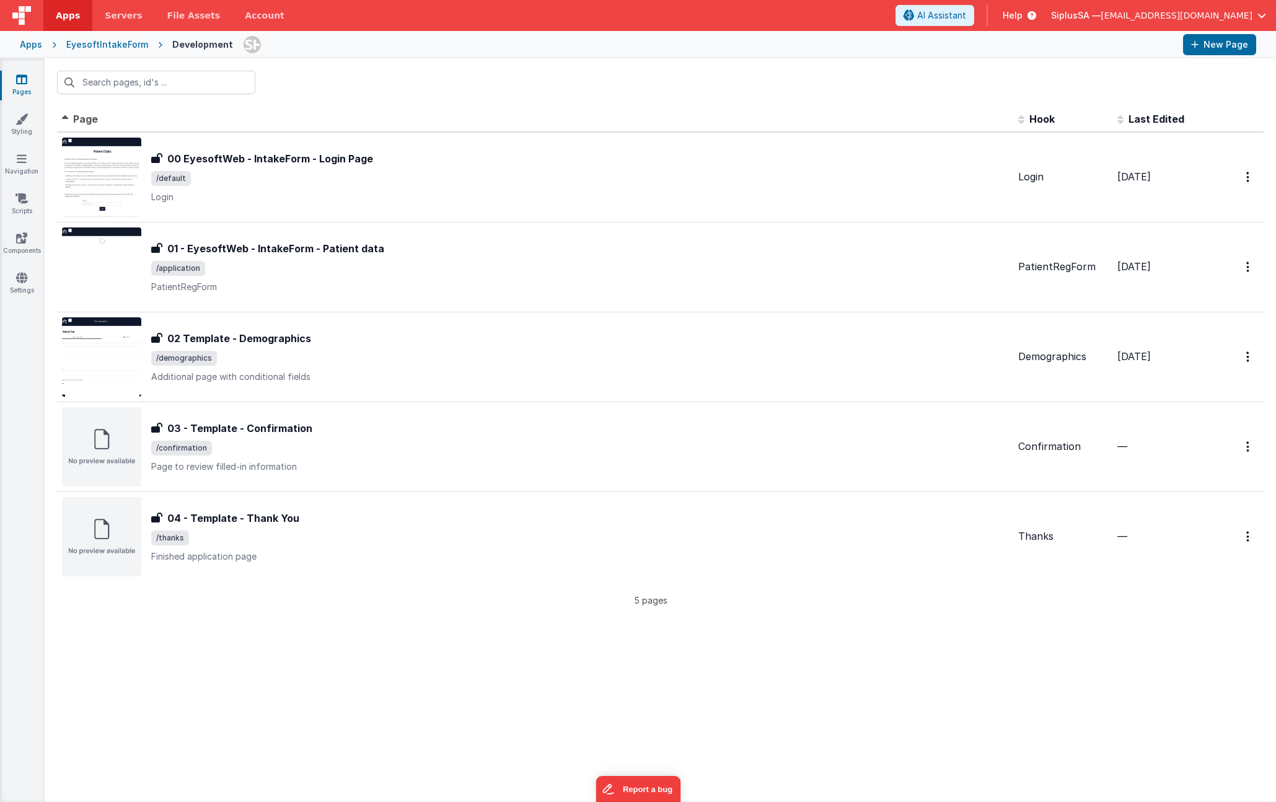
click at [37, 45] on div "Apps" at bounding box center [31, 44] width 22 height 12
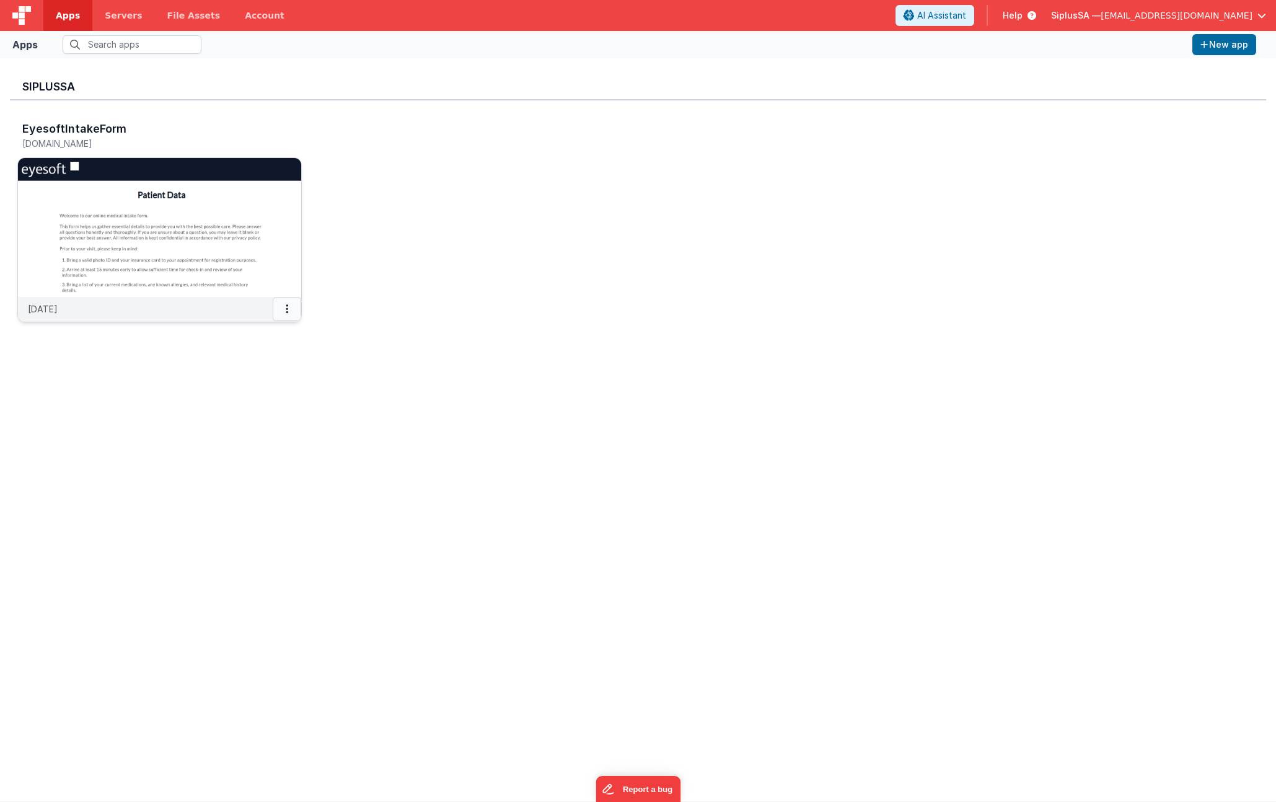
click at [289, 307] on button at bounding box center [287, 309] width 29 height 24
click at [289, 336] on link "Settings" at bounding box center [259, 333] width 86 height 22
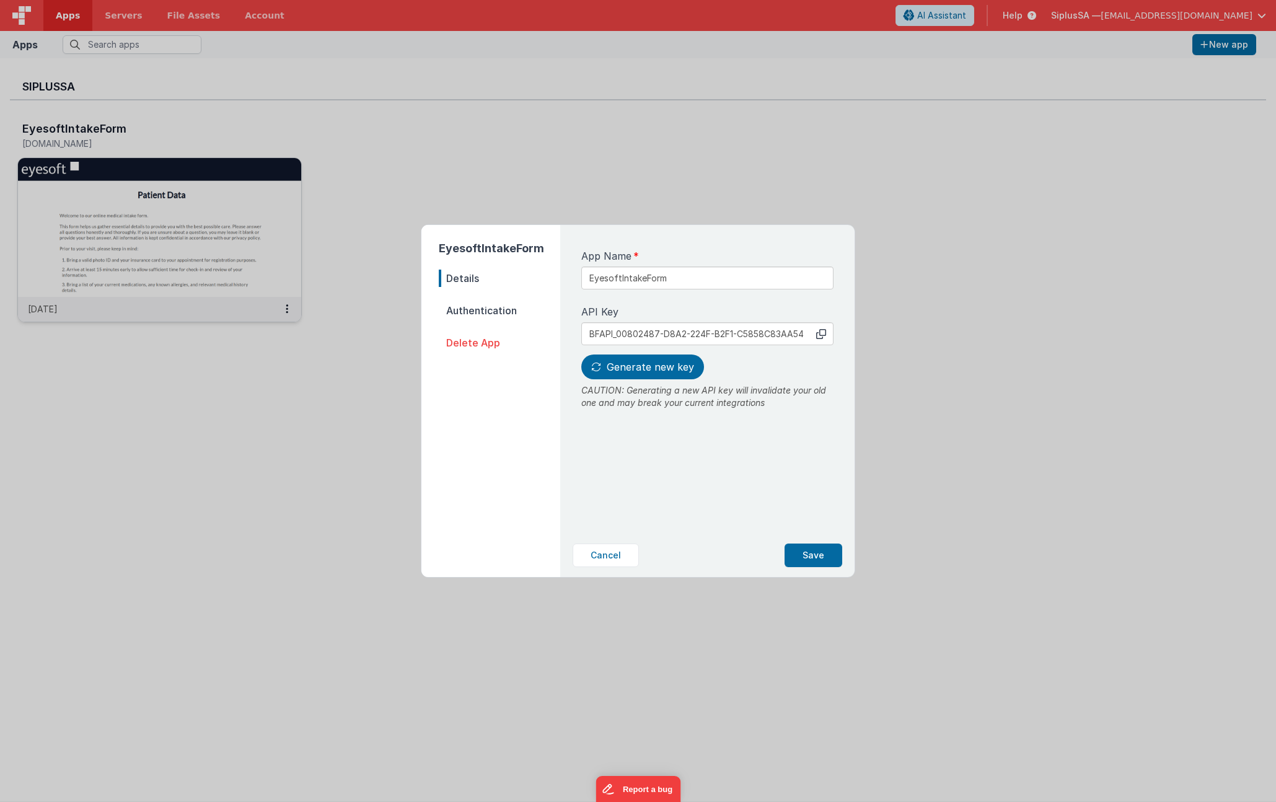
click at [498, 317] on span "Authentication" at bounding box center [499, 310] width 121 height 17
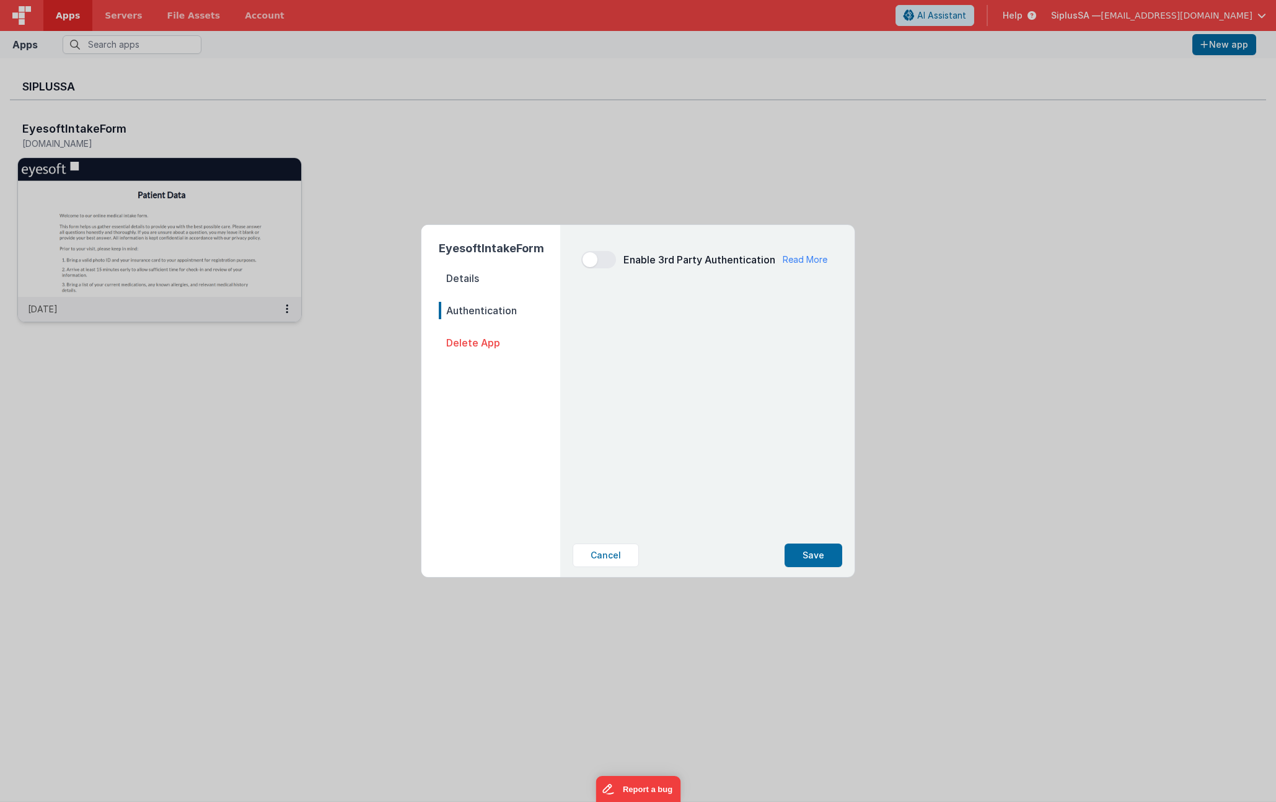
click at [490, 286] on span "Details" at bounding box center [499, 278] width 121 height 17
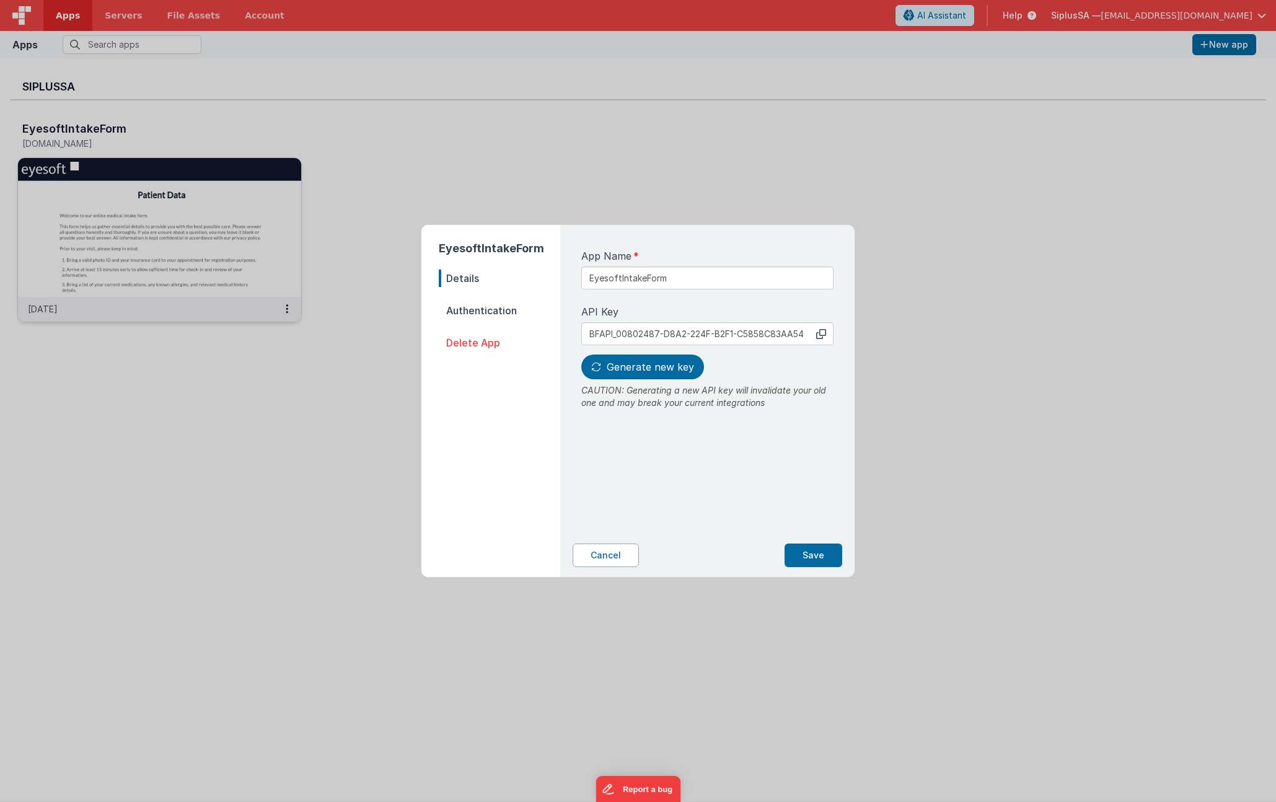
click at [605, 561] on button "Cancel" at bounding box center [606, 555] width 66 height 24
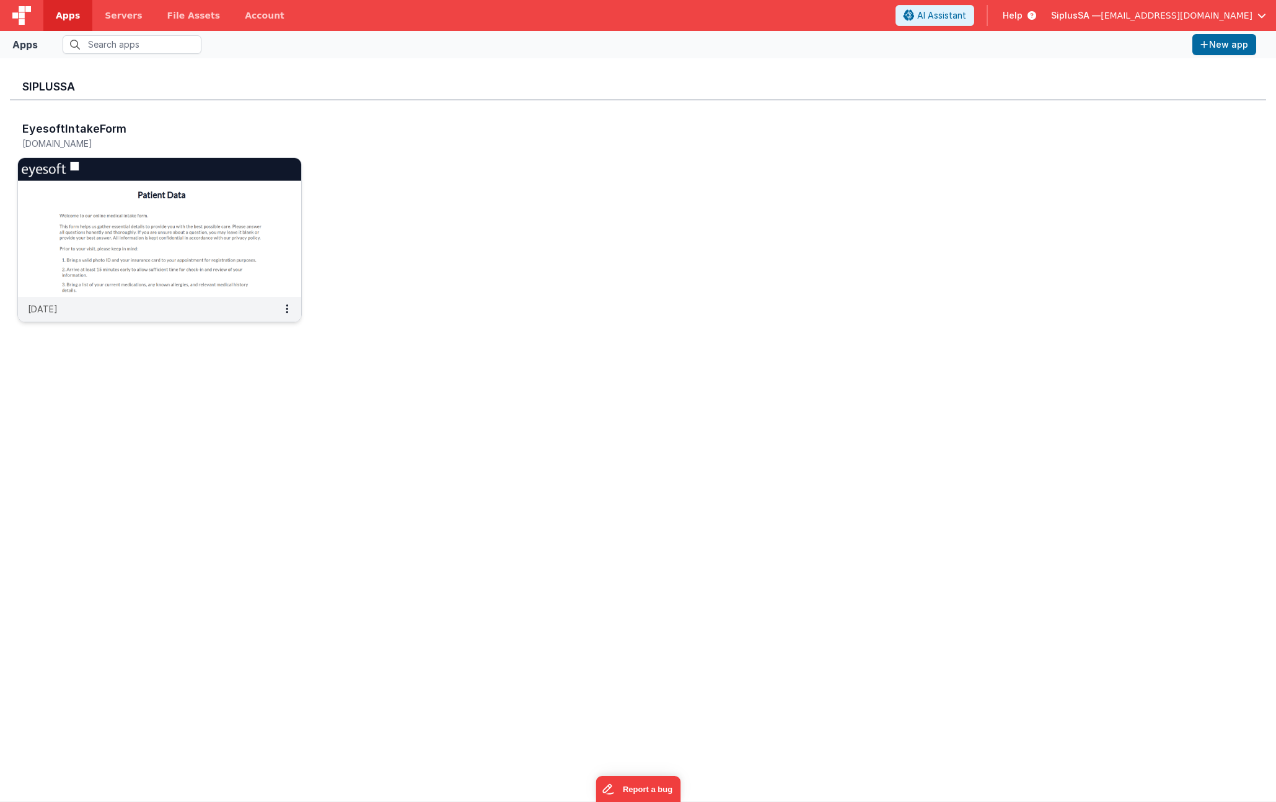
click at [244, 208] on img at bounding box center [159, 227] width 283 height 139
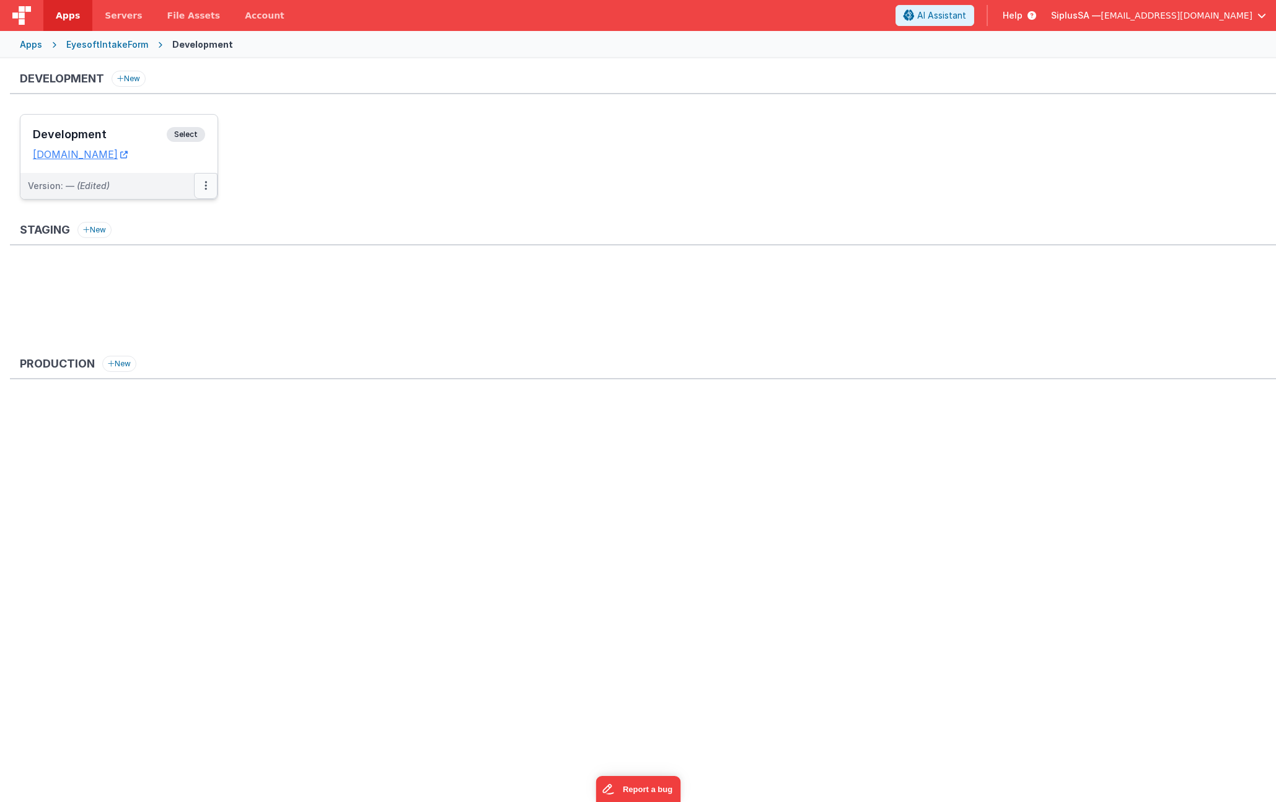
click at [210, 185] on button at bounding box center [206, 186] width 24 height 26
click at [197, 191] on button at bounding box center [206, 186] width 24 height 26
click at [195, 212] on link "Edit" at bounding box center [162, 214] width 109 height 22
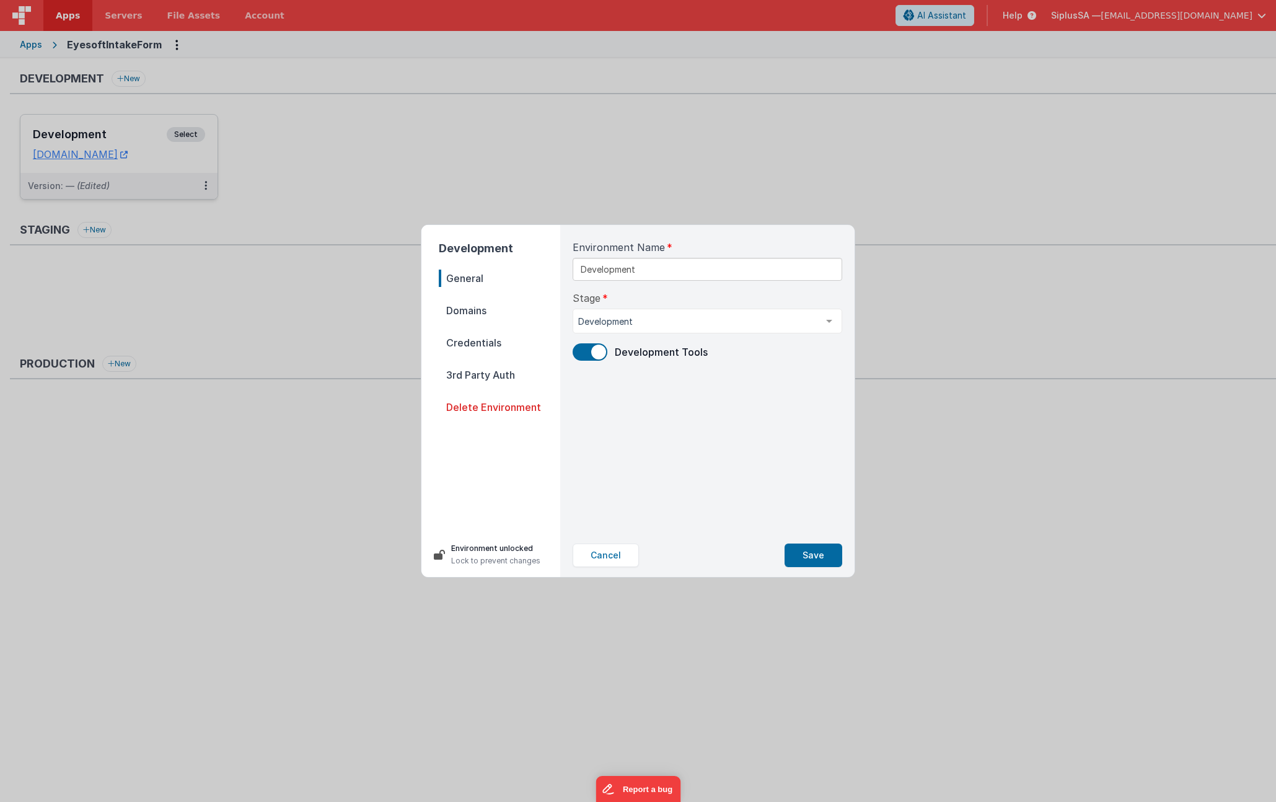
click at [507, 347] on span "Credentials" at bounding box center [499, 342] width 121 height 17
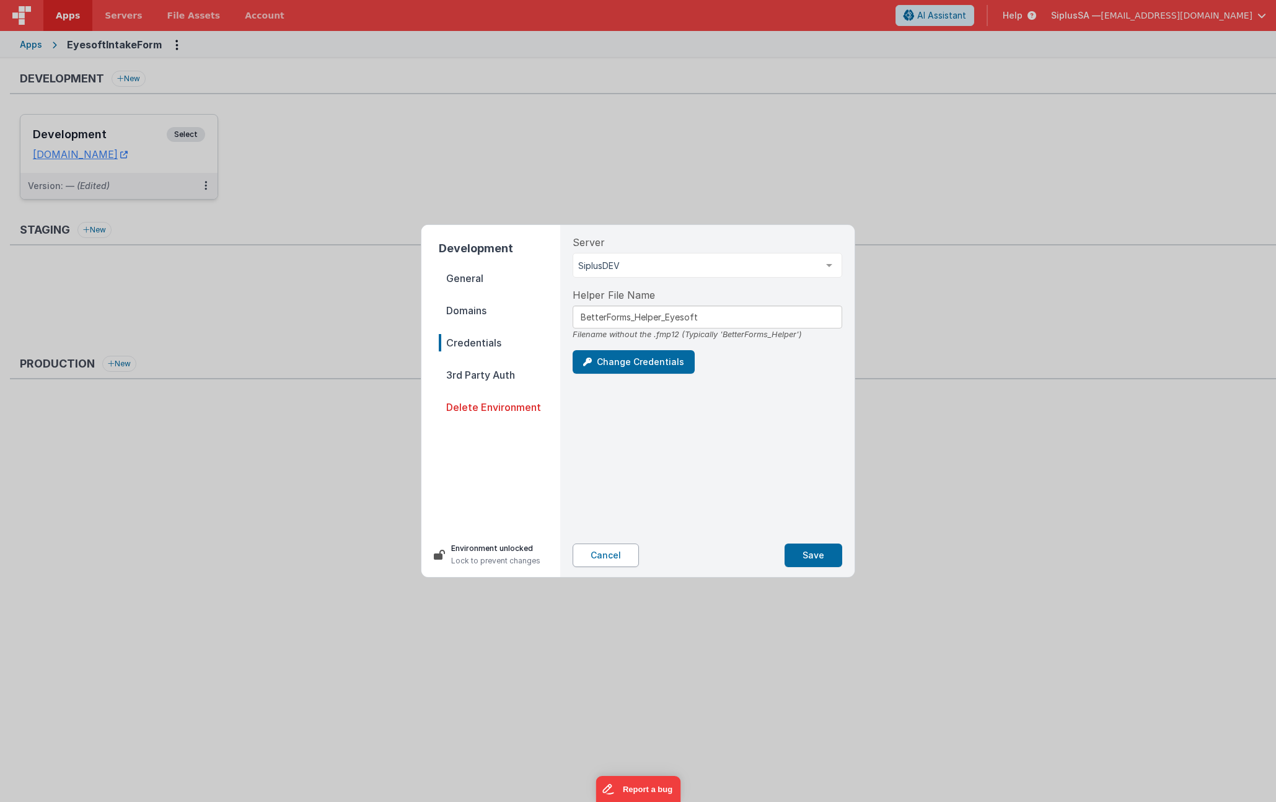
click at [610, 560] on button "Cancel" at bounding box center [606, 555] width 66 height 24
